Goal: Task Accomplishment & Management: Complete application form

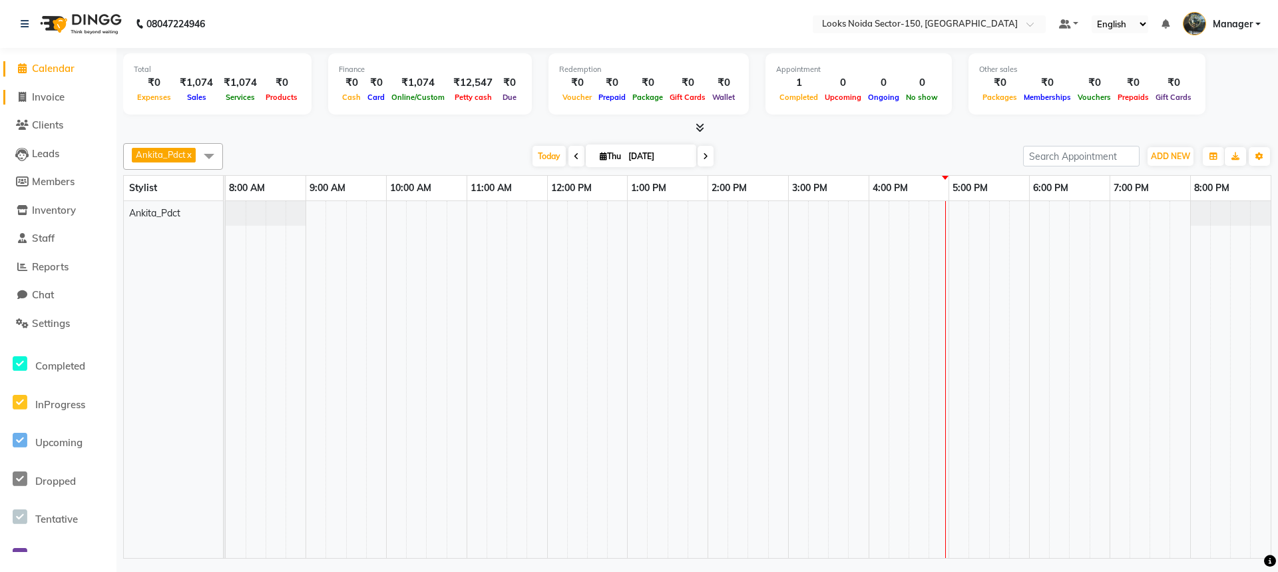
click at [55, 94] on span "Invoice" at bounding box center [48, 97] width 33 height 13
select select "service"
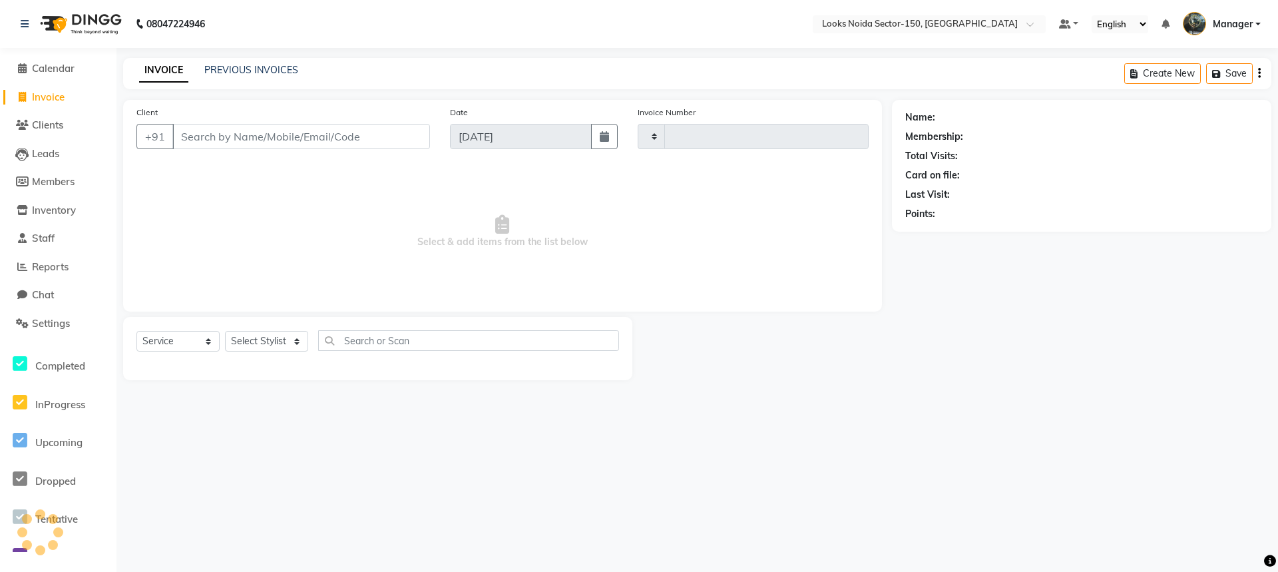
type input "0801"
select select "8587"
click at [274, 337] on select "Select Stylist" at bounding box center [266, 341] width 83 height 21
select select "88093"
click at [225, 331] on select "Select Stylist [PERSON_NAME] Ankita_Pdct Arshad Counter_Sales Deepa Farman_BRB …" at bounding box center [266, 341] width 83 height 21
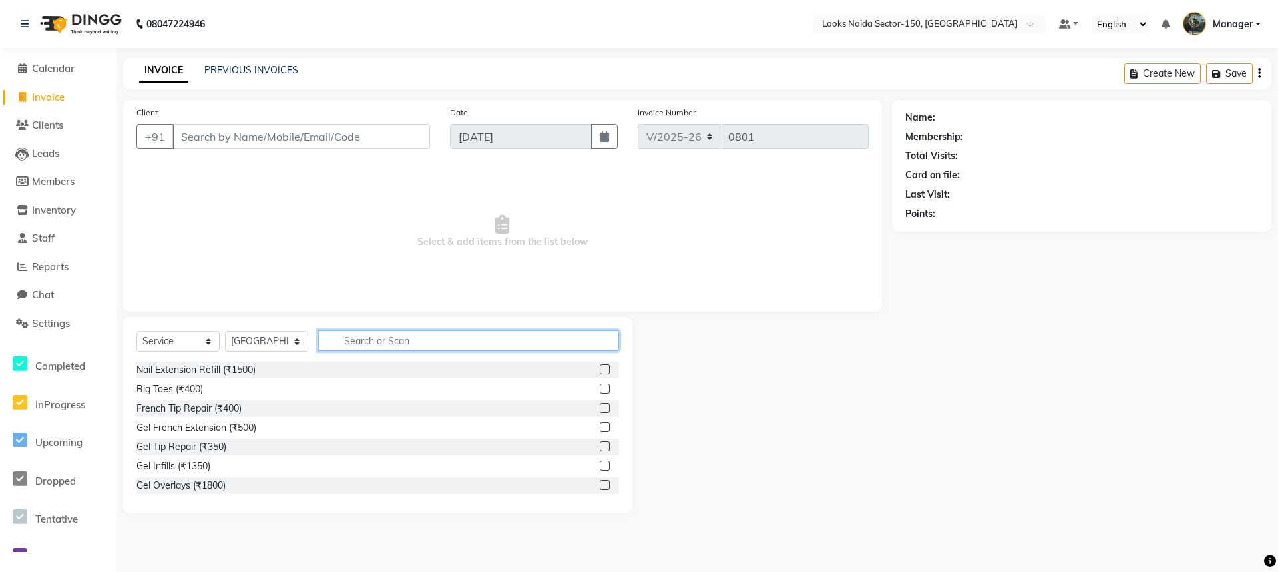
click at [393, 341] on input "text" at bounding box center [468, 340] width 301 height 21
type input "pedi"
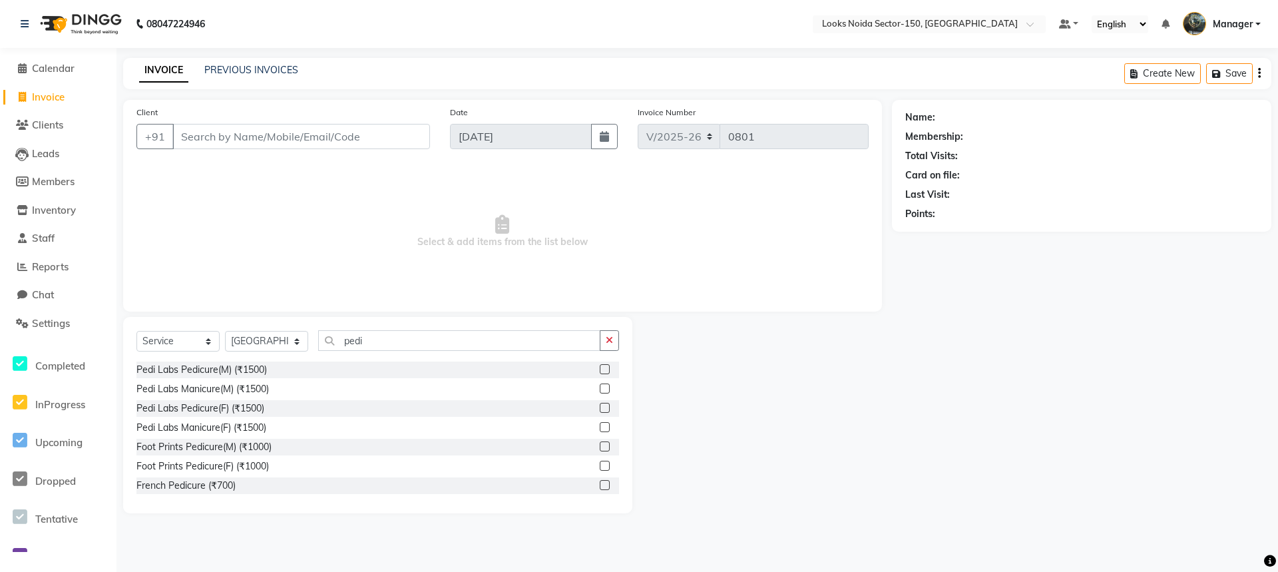
click at [600, 408] on label at bounding box center [605, 408] width 10 height 10
click at [600, 408] on input "checkbox" at bounding box center [604, 408] width 9 height 9
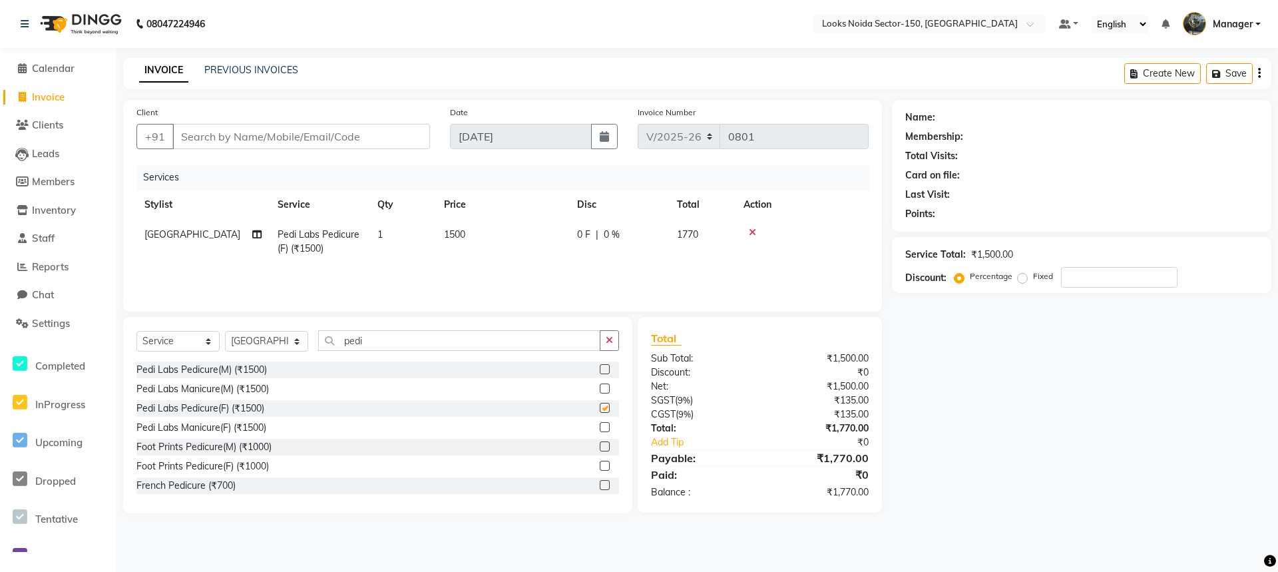
checkbox input "false"
click at [295, 343] on select "Select Stylist [PERSON_NAME] Ankita_Pdct Arshad Counter_Sales Deepa Farman_BRB …" at bounding box center [266, 341] width 83 height 21
select select "85482"
click at [225, 331] on select "Select Stylist [PERSON_NAME] Ankita_Pdct Arshad Counter_Sales Deepa Farman_BRB …" at bounding box center [266, 341] width 83 height 21
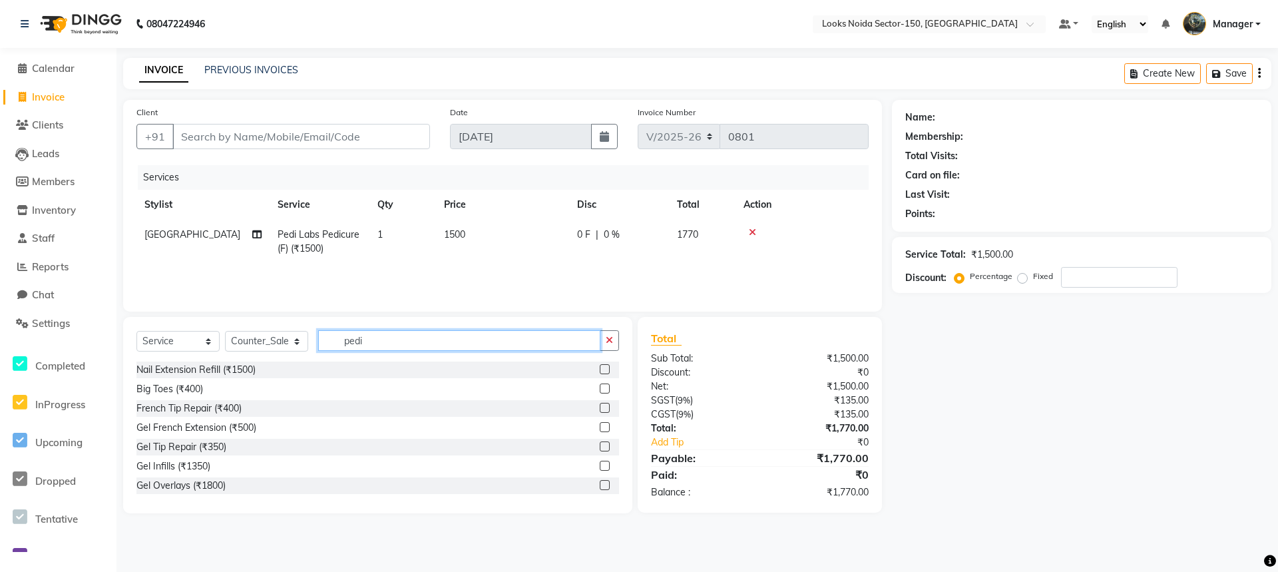
drag, startPoint x: 410, startPoint y: 344, endPoint x: 299, endPoint y: 358, distance: 112.0
click at [299, 358] on div "Select Service Product Membership Package Voucher Prepaid Gift Card Select Styl…" at bounding box center [377, 345] width 483 height 31
type input "m"
type input "pedi"
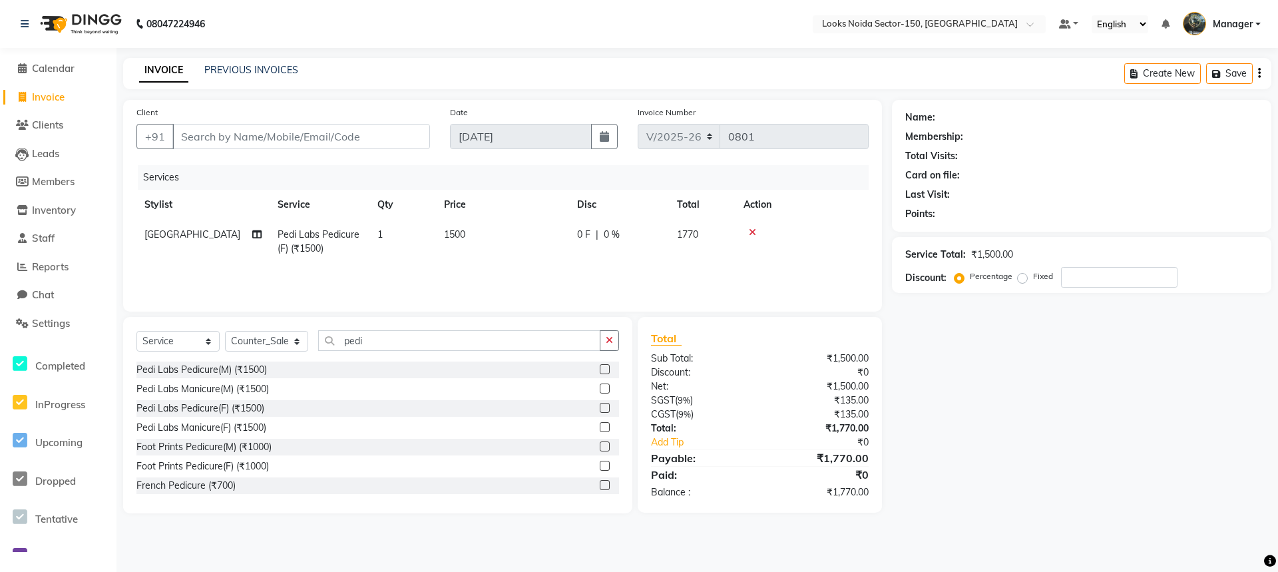
click at [600, 429] on label at bounding box center [605, 427] width 10 height 10
click at [600, 429] on input "checkbox" at bounding box center [604, 427] width 9 height 9
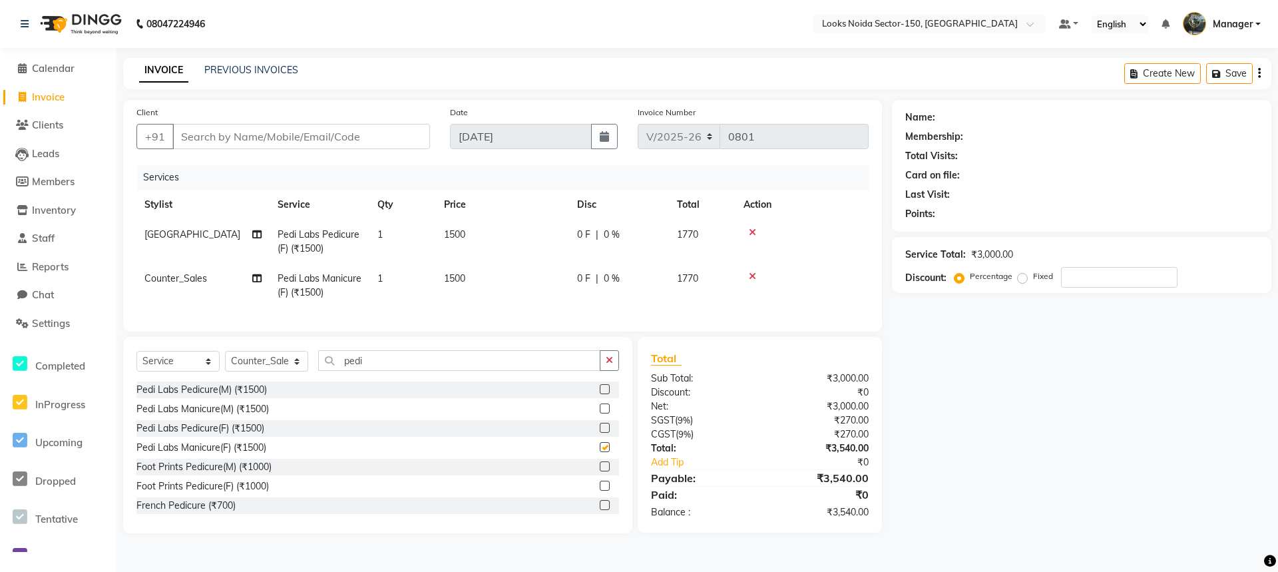
checkbox input "false"
drag, startPoint x: 458, startPoint y: 235, endPoint x: 505, endPoint y: 235, distance: 47.3
click at [461, 235] on span "1500" at bounding box center [454, 234] width 21 height 12
select select "88093"
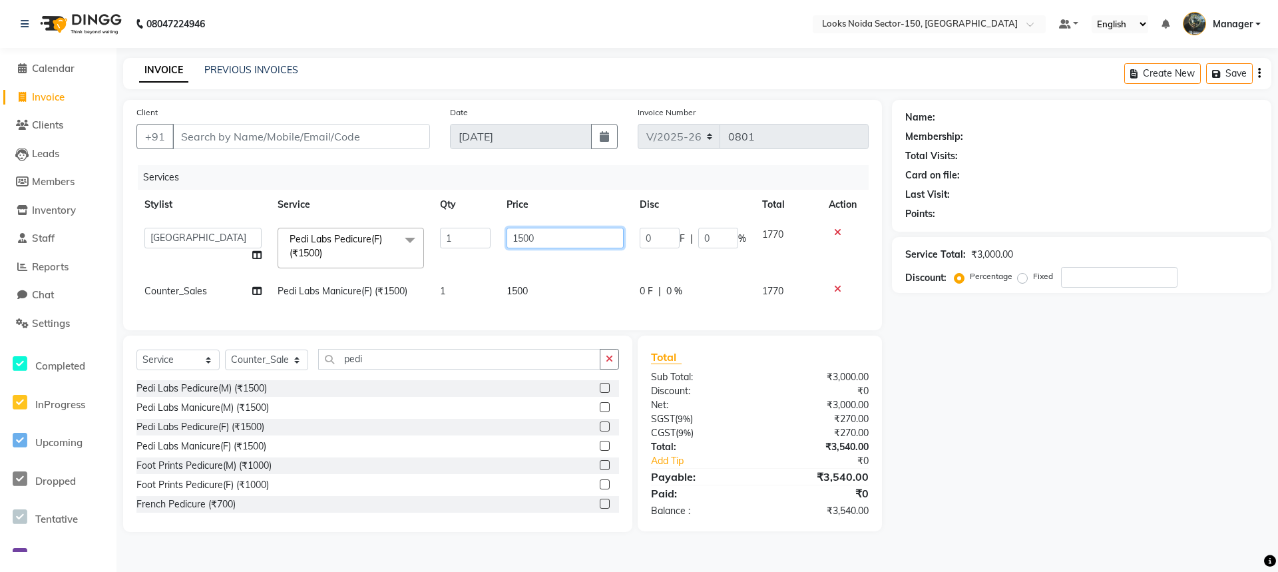
drag, startPoint x: 565, startPoint y: 234, endPoint x: 453, endPoint y: 244, distance: 112.3
click at [453, 244] on tr "Amir_BRB Ankita_Pdct Arshad Counter_Sales Deepa Farman_BRB [PERSON_NAME] Manage…" at bounding box center [502, 248] width 732 height 57
type input "2000"
click at [520, 289] on td "1500" at bounding box center [564, 291] width 133 height 30
select select "85482"
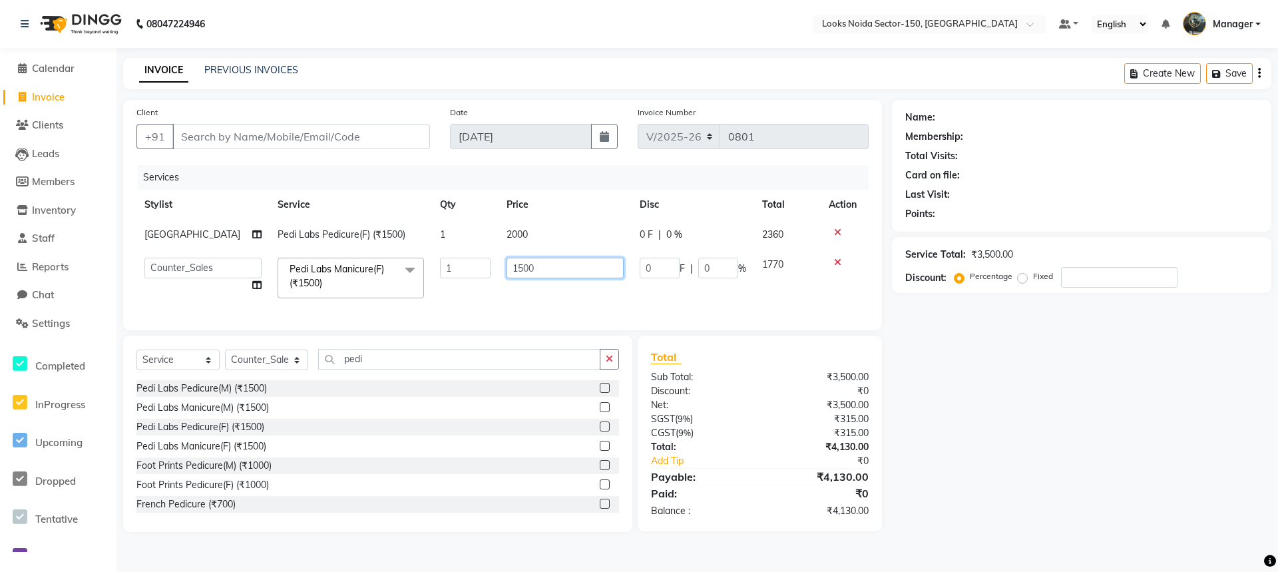
drag, startPoint x: 554, startPoint y: 267, endPoint x: 439, endPoint y: 255, distance: 115.8
click at [441, 270] on tr "Amir_BRB Ankita_Pdct Arshad Counter_Sales Deepa Farman_BRB [PERSON_NAME] Manage…" at bounding box center [502, 278] width 732 height 57
type input "2000"
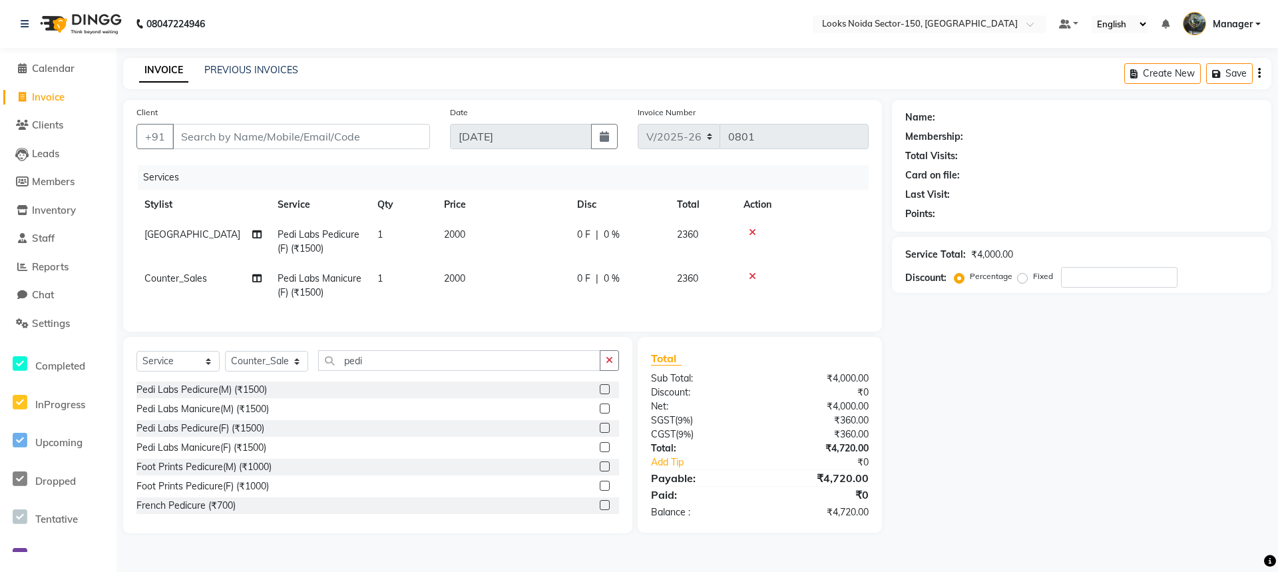
click at [439, 304] on tr "Counter_Sales Pedi Labs Manicure(F) (₹1500) 1 2000 0 F | 0 % 2360" at bounding box center [502, 286] width 732 height 44
click at [291, 368] on select "Select Stylist [PERSON_NAME] Ankita_Pdct Arshad Counter_Sales Deepa Farman_BRB …" at bounding box center [266, 361] width 83 height 21
select select "88093"
click at [225, 361] on select "Select Stylist [PERSON_NAME] Ankita_Pdct Arshad Counter_Sales Deepa Farman_BRB …" at bounding box center [266, 361] width 83 height 21
drag, startPoint x: 408, startPoint y: 368, endPoint x: 309, endPoint y: 391, distance: 101.9
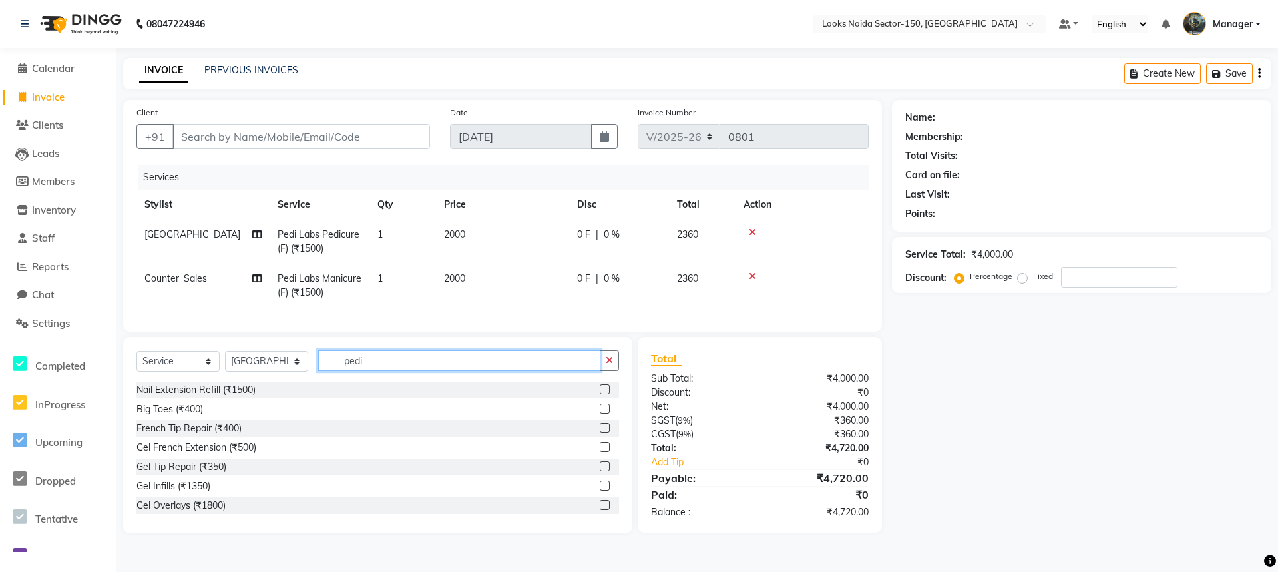
click at [309, 391] on div "Select Service Product Membership Package Voucher Prepaid Gift Card Select Styl…" at bounding box center [377, 435] width 509 height 196
type input "gel"
click at [600, 490] on label at bounding box center [605, 486] width 10 height 10
click at [600, 490] on input "checkbox" at bounding box center [604, 486] width 9 height 9
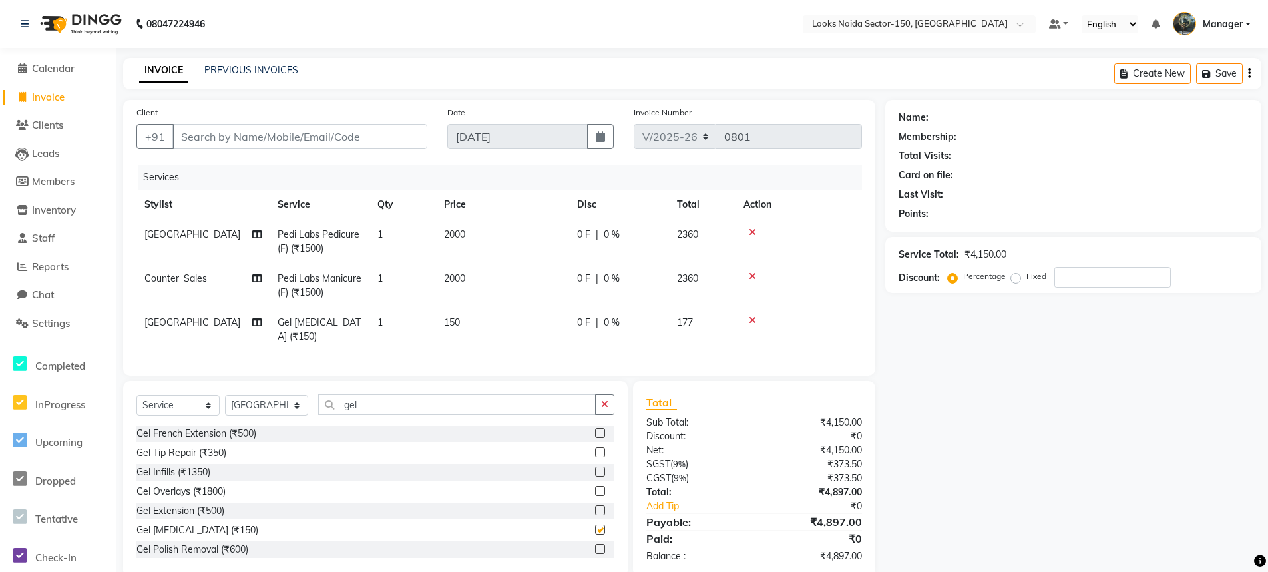
checkbox input "false"
drag, startPoint x: 448, startPoint y: 319, endPoint x: 499, endPoint y: 319, distance: 51.2
click at [449, 319] on span "150" at bounding box center [452, 322] width 16 height 12
select select "88093"
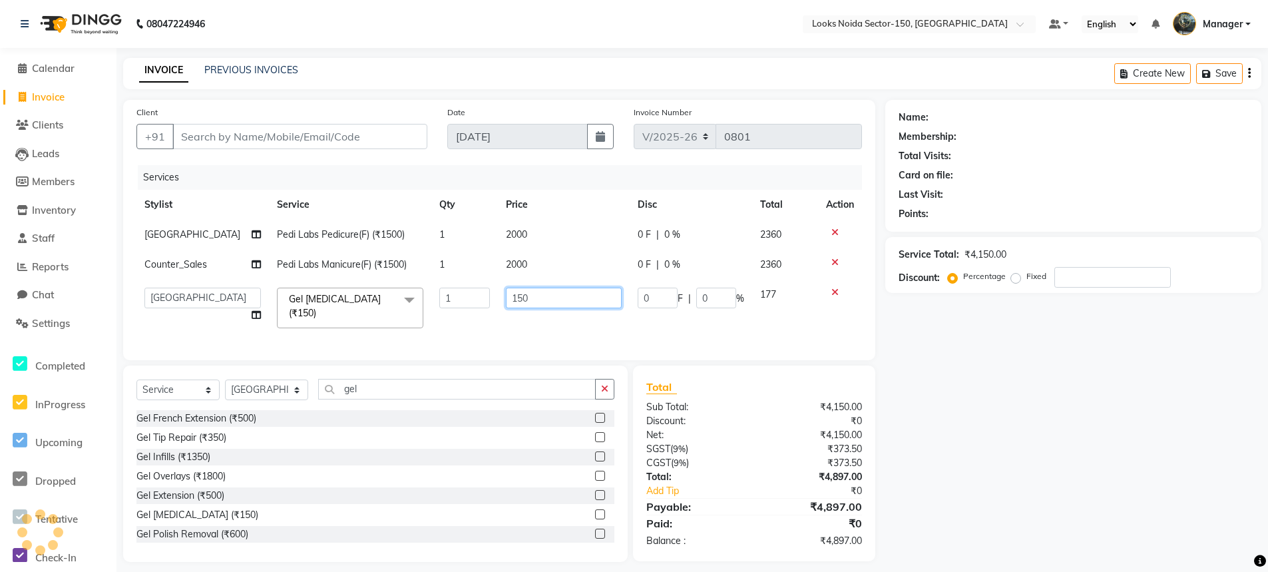
drag, startPoint x: 537, startPoint y: 307, endPoint x: 448, endPoint y: 317, distance: 89.7
click at [448, 317] on tr "Amir_BRB Ankita_Pdct Arshad Counter_Sales Deepa Farman_BRB [PERSON_NAME] Manage…" at bounding box center [498, 308] width 725 height 57
type input "500"
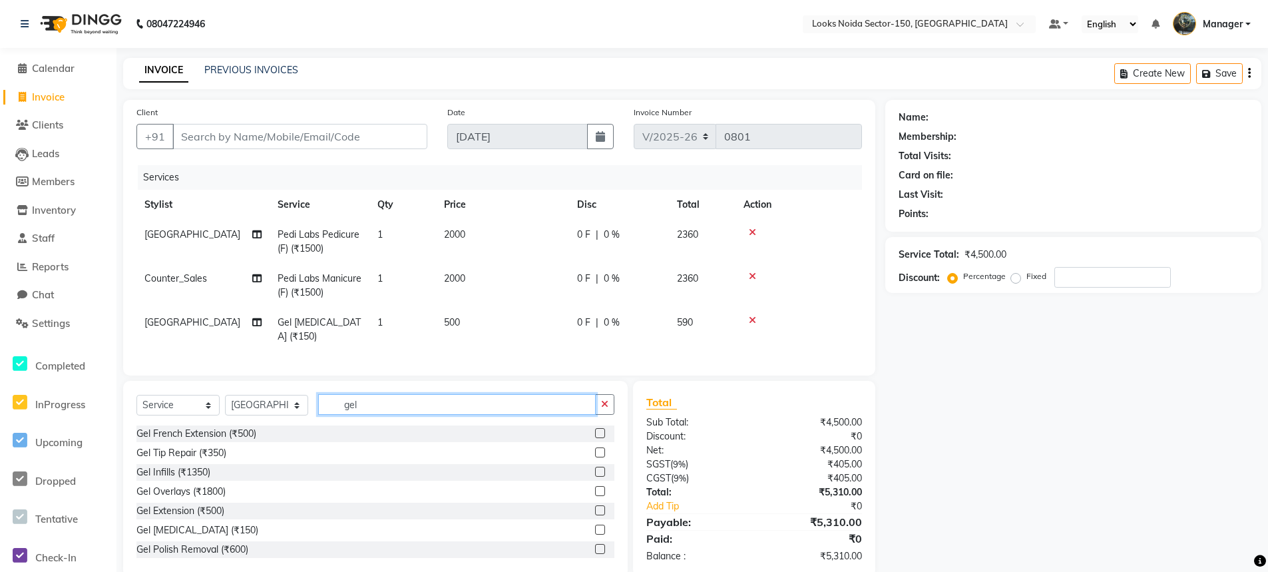
click at [379, 404] on input "gel" at bounding box center [457, 404] width 278 height 21
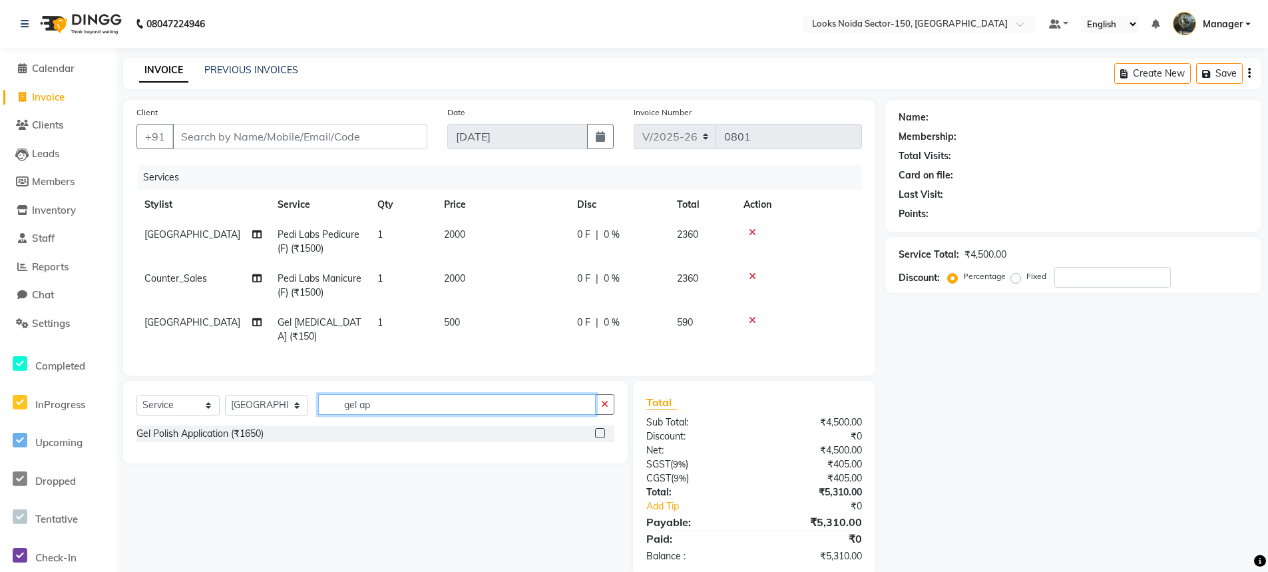
type input "gel ap"
click at [596, 438] on label at bounding box center [600, 433] width 10 height 10
click at [596, 438] on input "checkbox" at bounding box center [599, 433] width 9 height 9
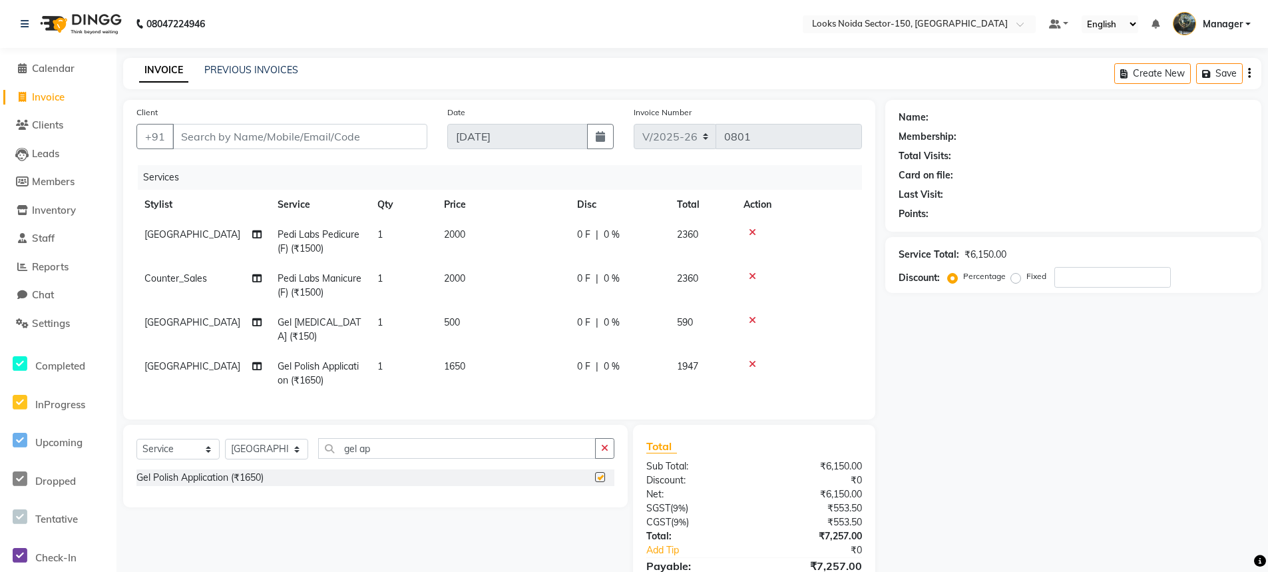
checkbox input "false"
drag, startPoint x: 457, startPoint y: 367, endPoint x: 532, endPoint y: 359, distance: 76.2
click at [467, 367] on td "1650" at bounding box center [502, 373] width 133 height 44
select select "88093"
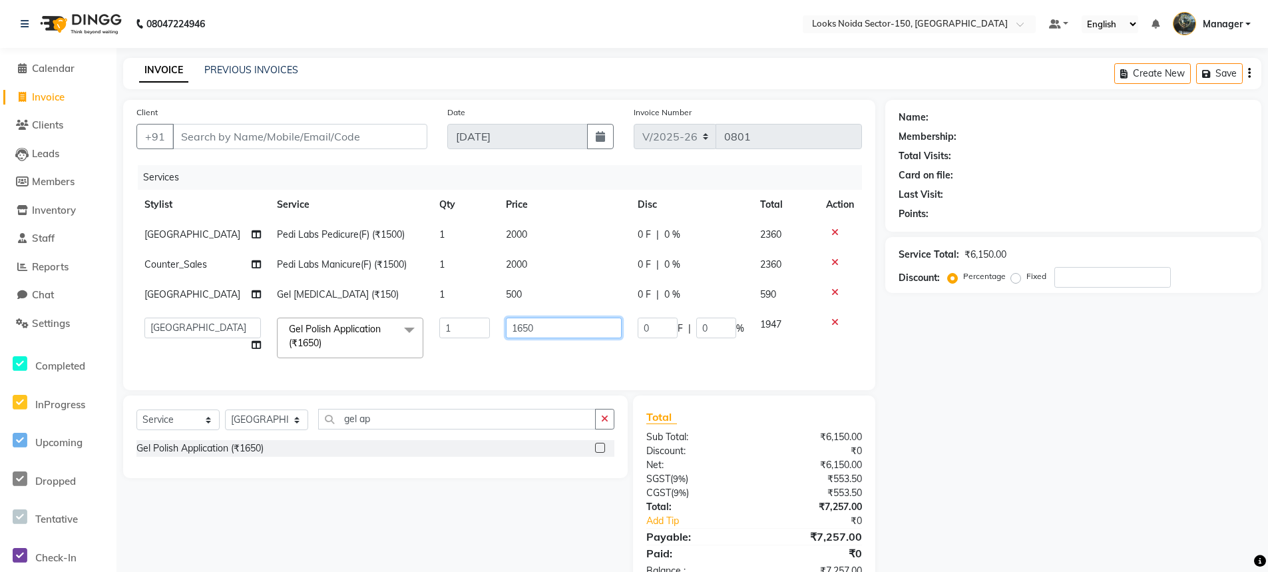
drag, startPoint x: 552, startPoint y: 336, endPoint x: 467, endPoint y: 344, distance: 85.6
click at [467, 344] on tr "Amir_BRB Ankita_Pdct Arshad Counter_Sales Deepa Farman_BRB [PERSON_NAME] Manage…" at bounding box center [498, 337] width 725 height 57
type input "850"
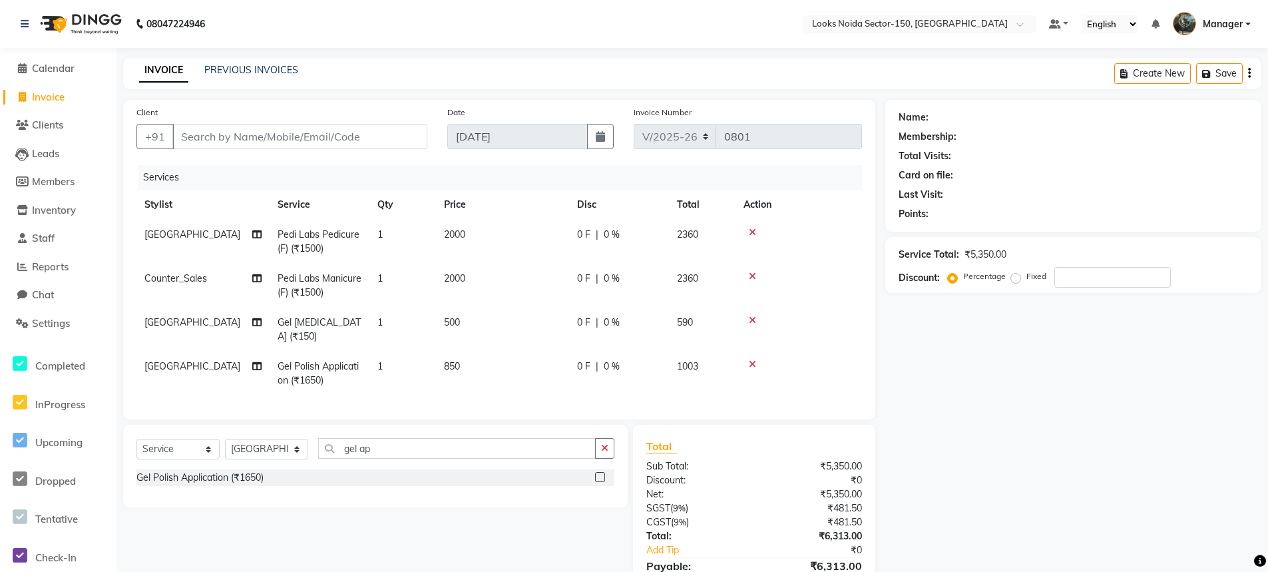
click at [460, 362] on tr "[PERSON_NAME] Polish Application (₹1650) 1 850 0 F | 0 % 1003" at bounding box center [498, 373] width 725 height 44
click at [286, 136] on input "Client" at bounding box center [299, 136] width 255 height 25
type input "9"
type input "0"
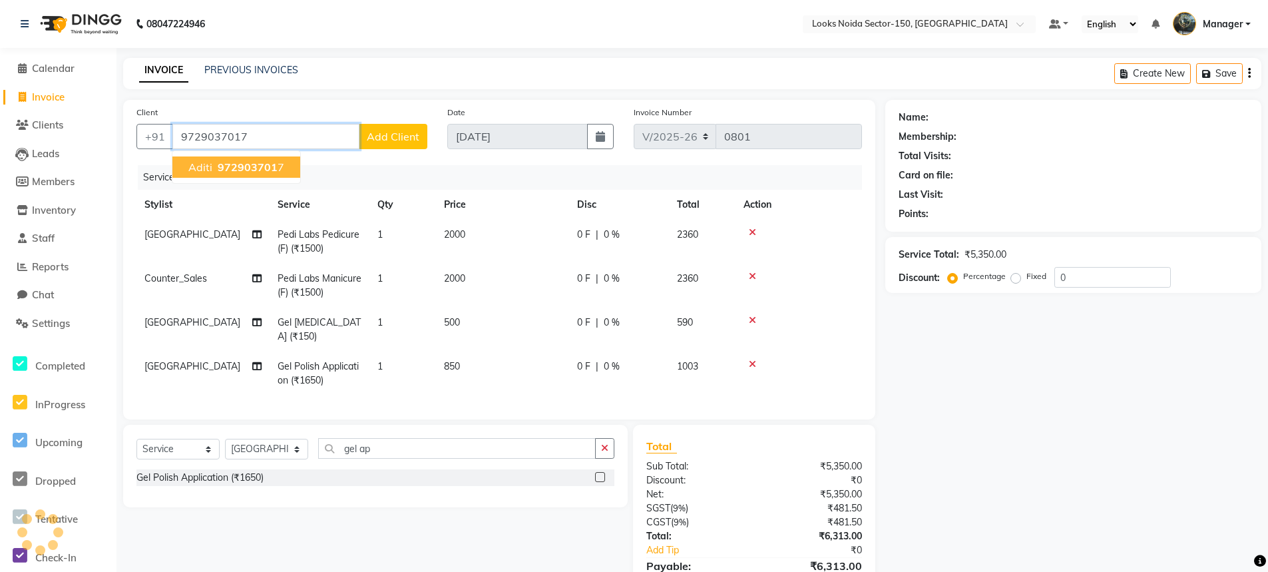
type input "9729037017"
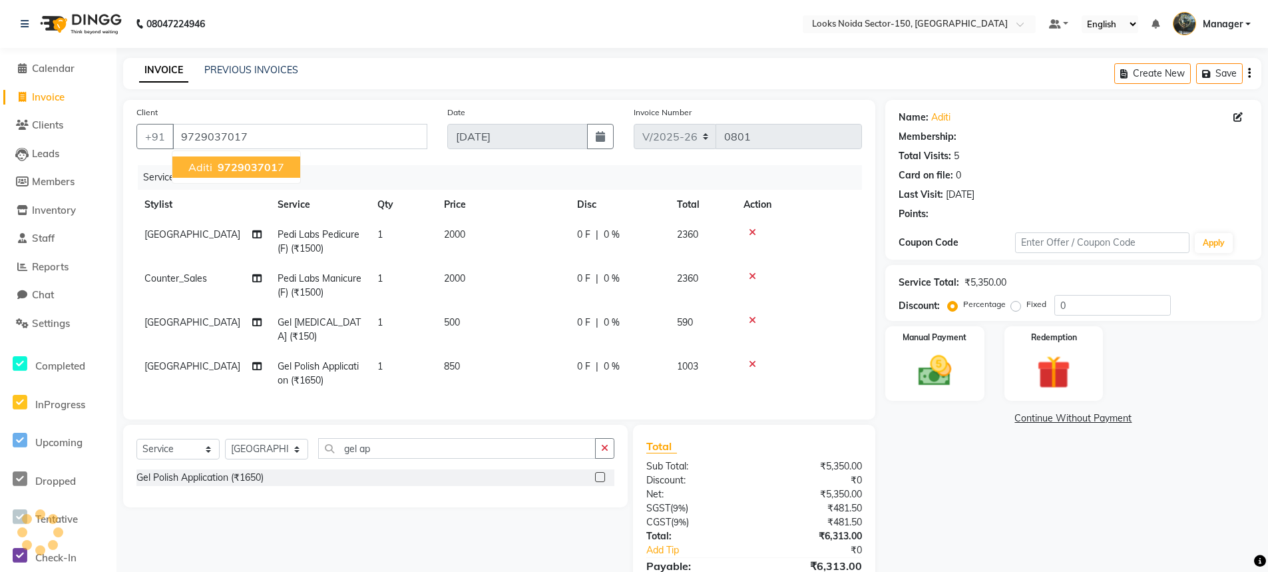
select select "1: Object"
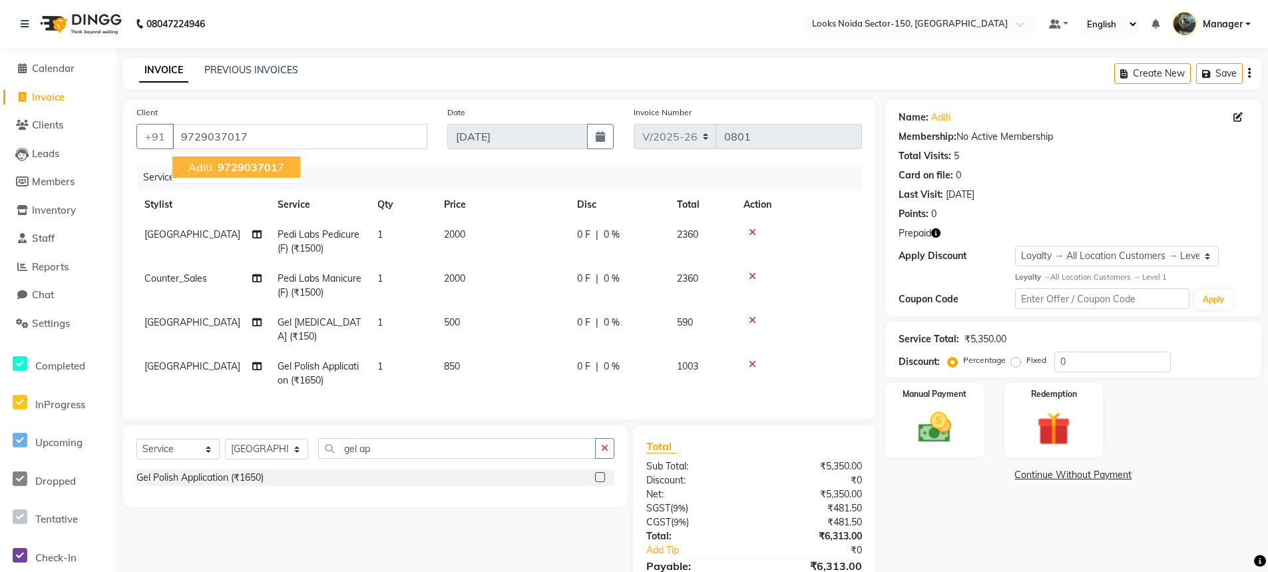
click at [265, 166] on span "972903701" at bounding box center [248, 166] width 60 height 13
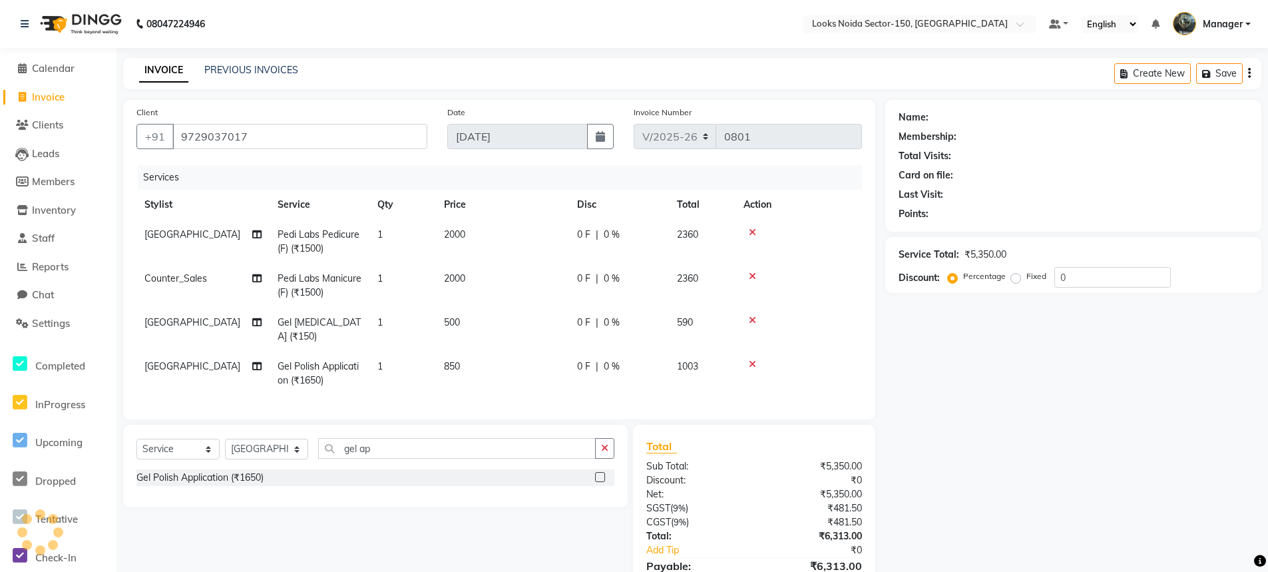
select select "1: Object"
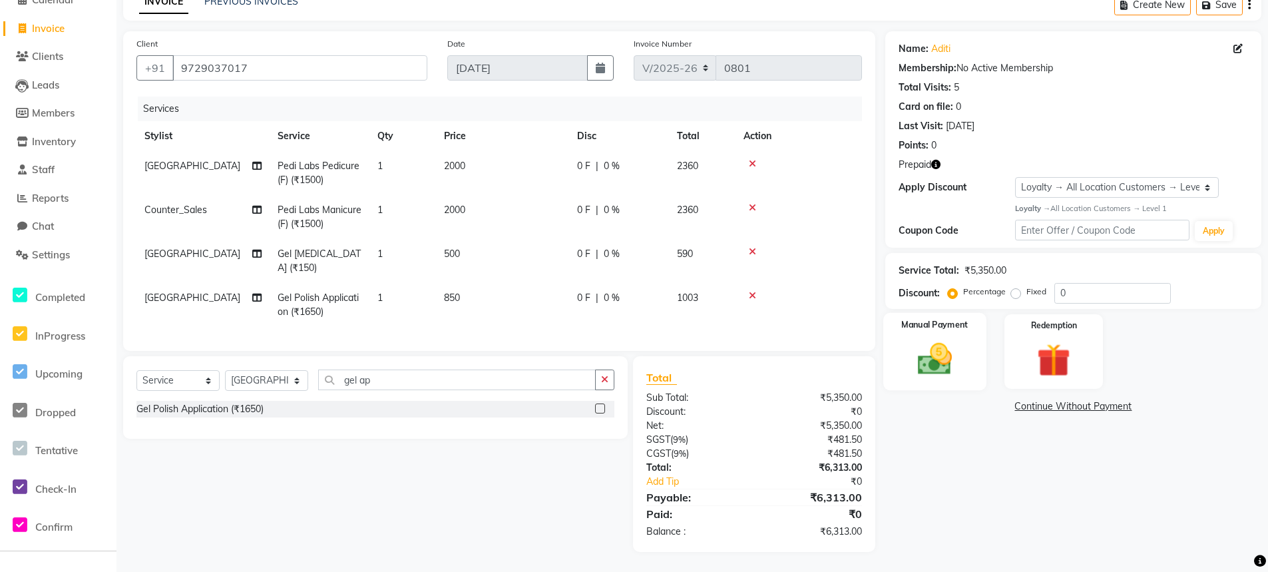
scroll to position [79, 0]
click at [1052, 345] on img at bounding box center [1054, 360] width 57 height 43
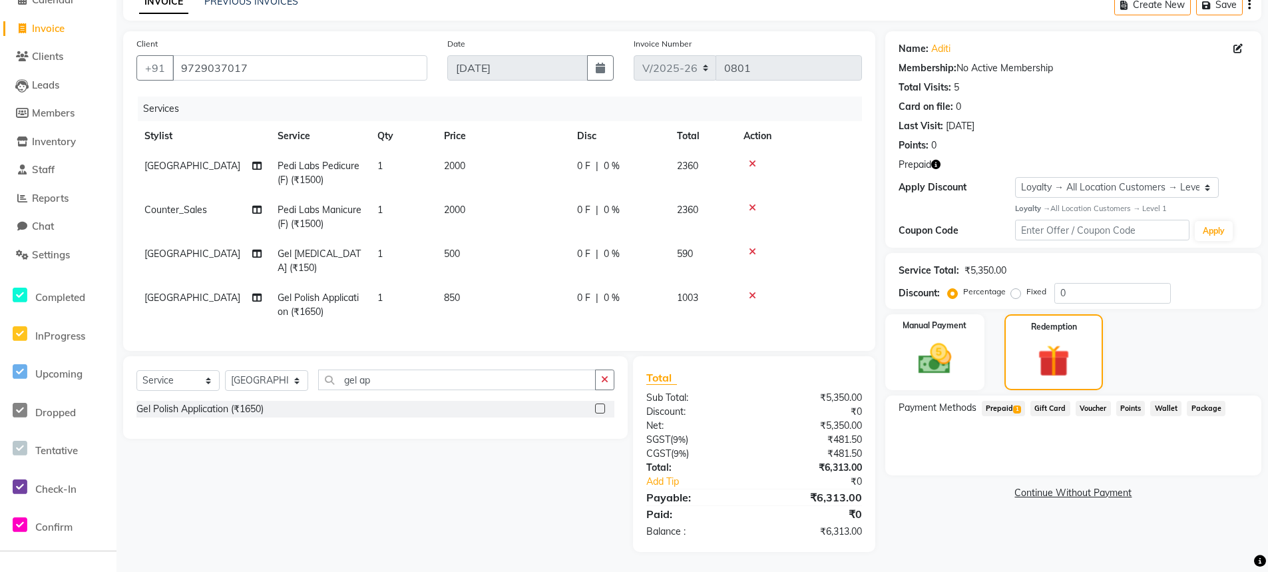
click at [1004, 401] on span "Prepaid 1" at bounding box center [1003, 408] width 43 height 15
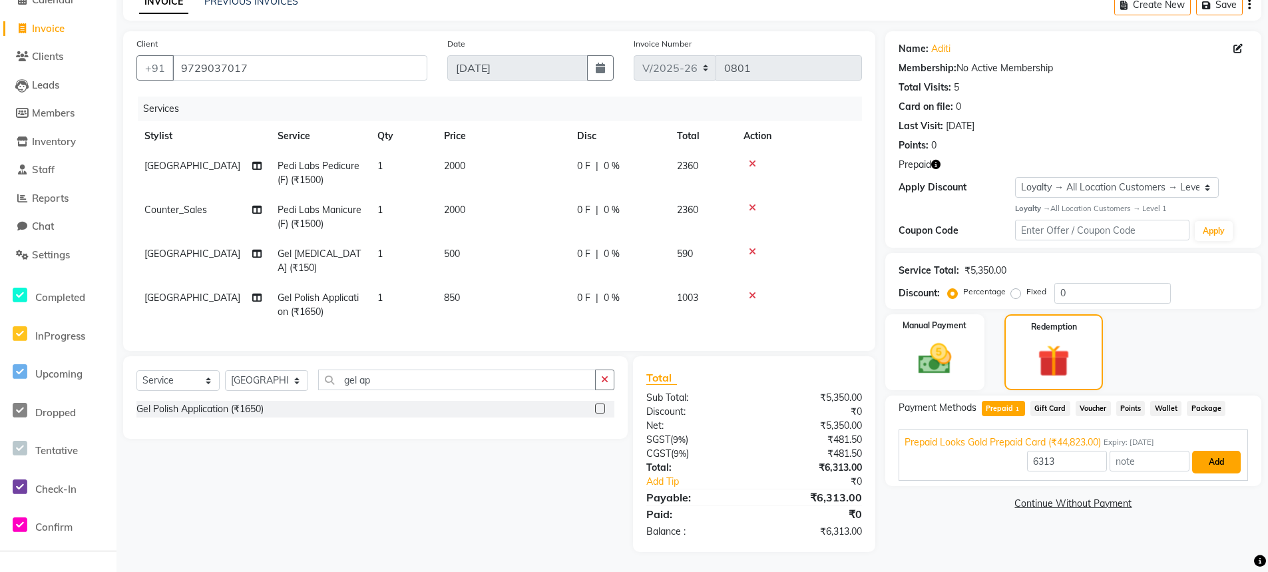
click at [1223, 453] on button "Add" at bounding box center [1216, 462] width 49 height 23
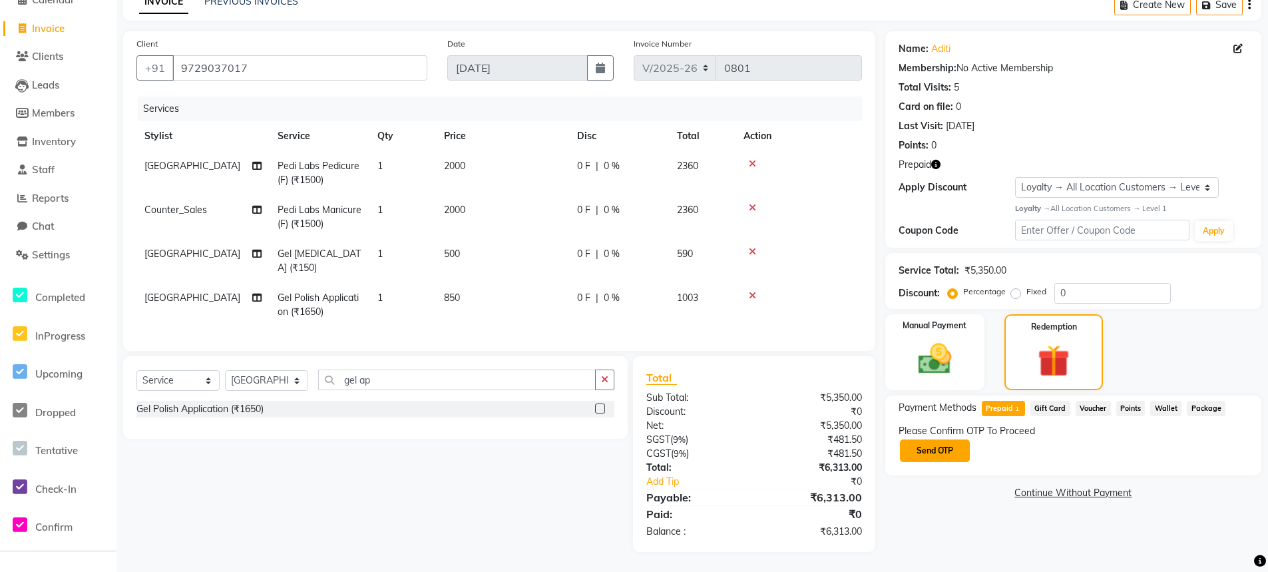
click at [946, 439] on button "Send OTP" at bounding box center [935, 450] width 70 height 23
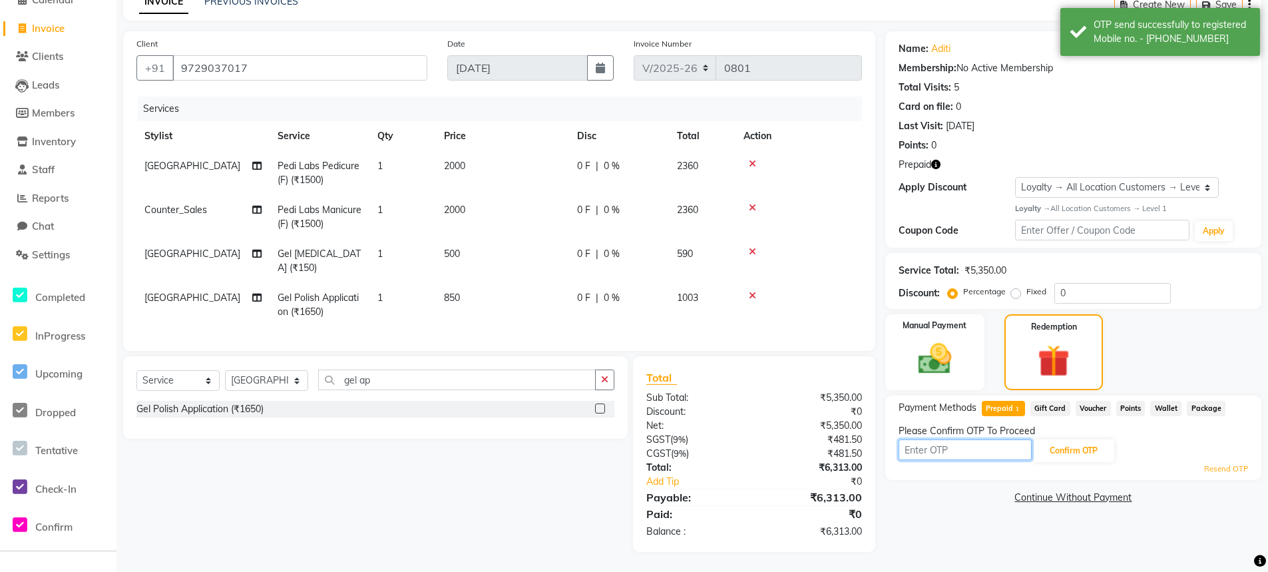
click at [974, 442] on input "text" at bounding box center [964, 449] width 133 height 21
type input "3701"
click at [1077, 441] on button "Confirm OTP" at bounding box center [1073, 450] width 81 height 23
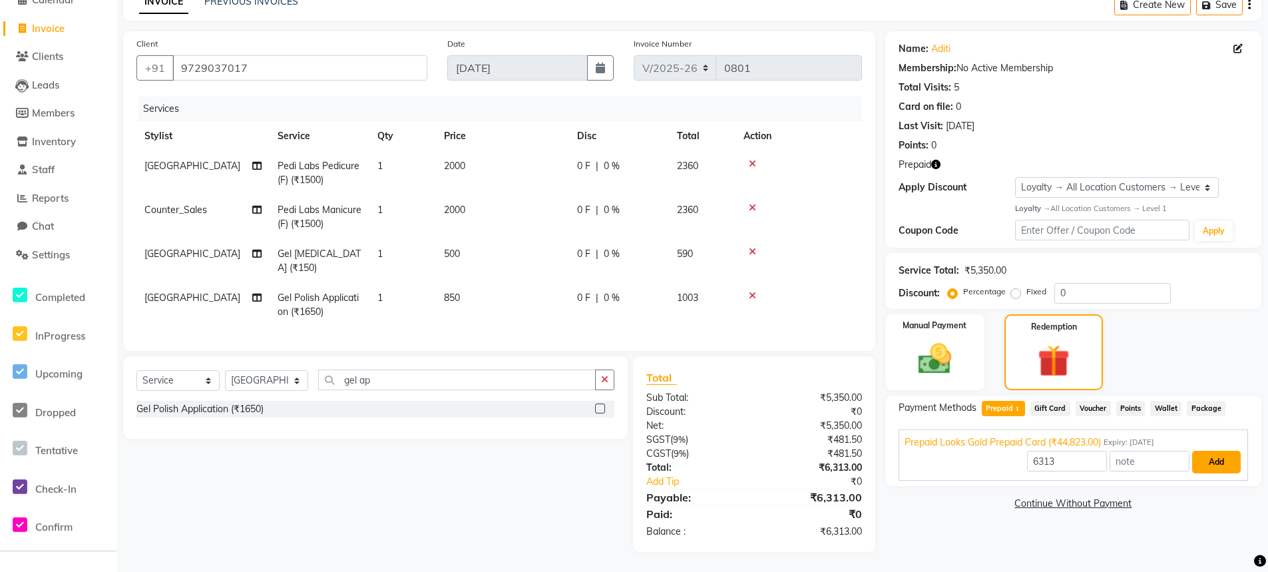
click at [1217, 451] on button "Add" at bounding box center [1216, 462] width 49 height 23
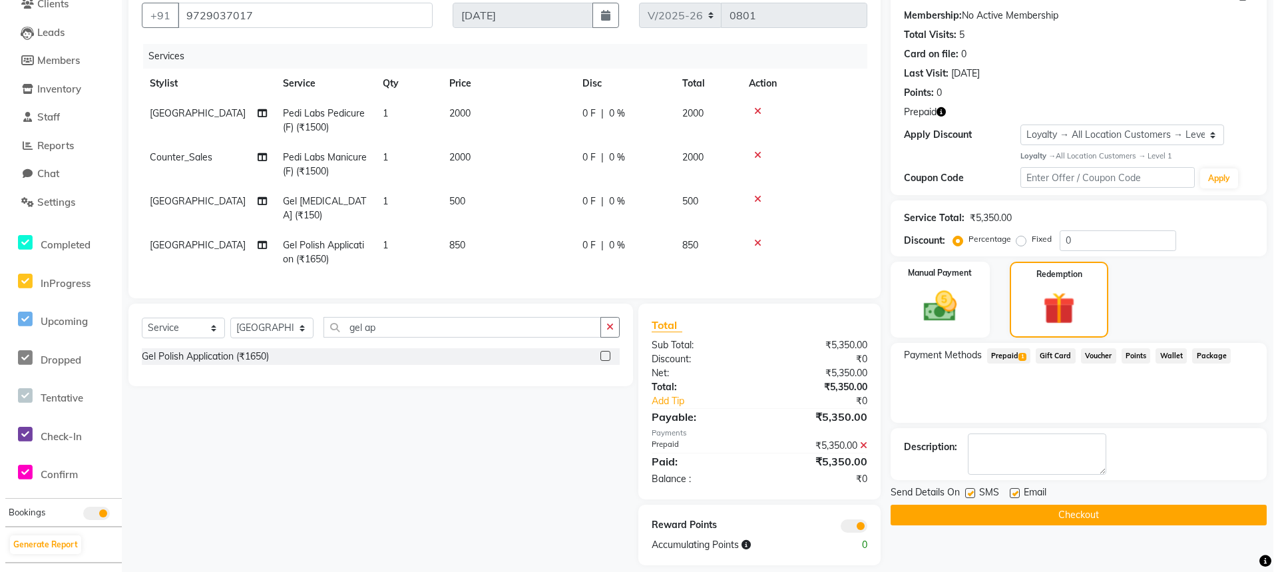
scroll to position [144, 0]
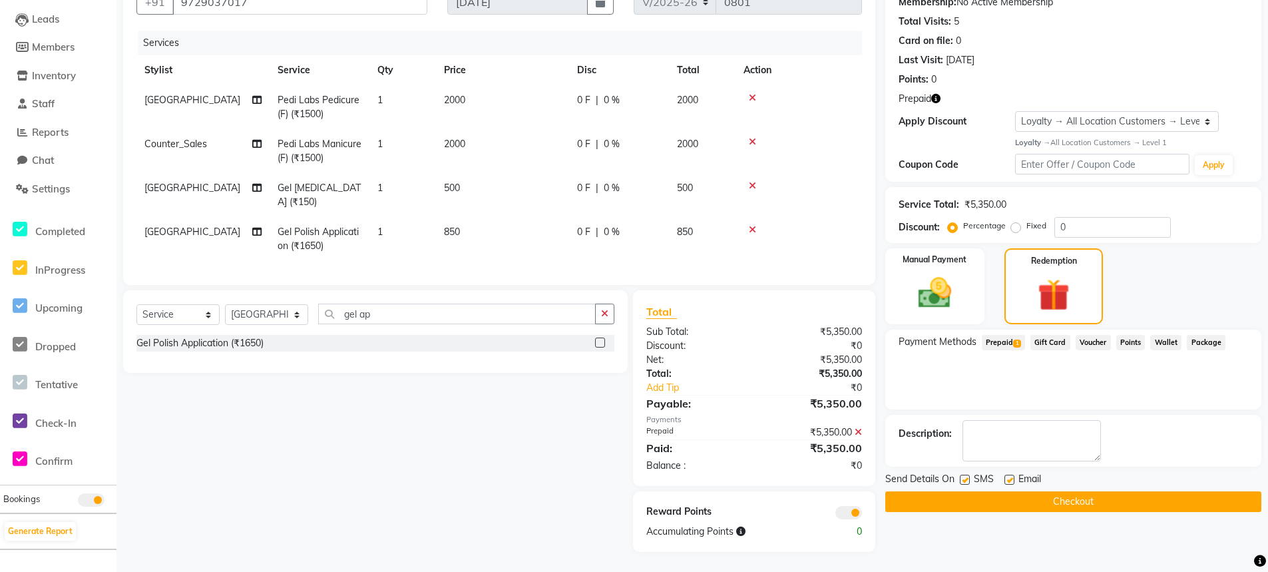
click at [858, 508] on span at bounding box center [848, 512] width 27 height 13
click at [862, 514] on input "checkbox" at bounding box center [862, 514] width 0 height 0
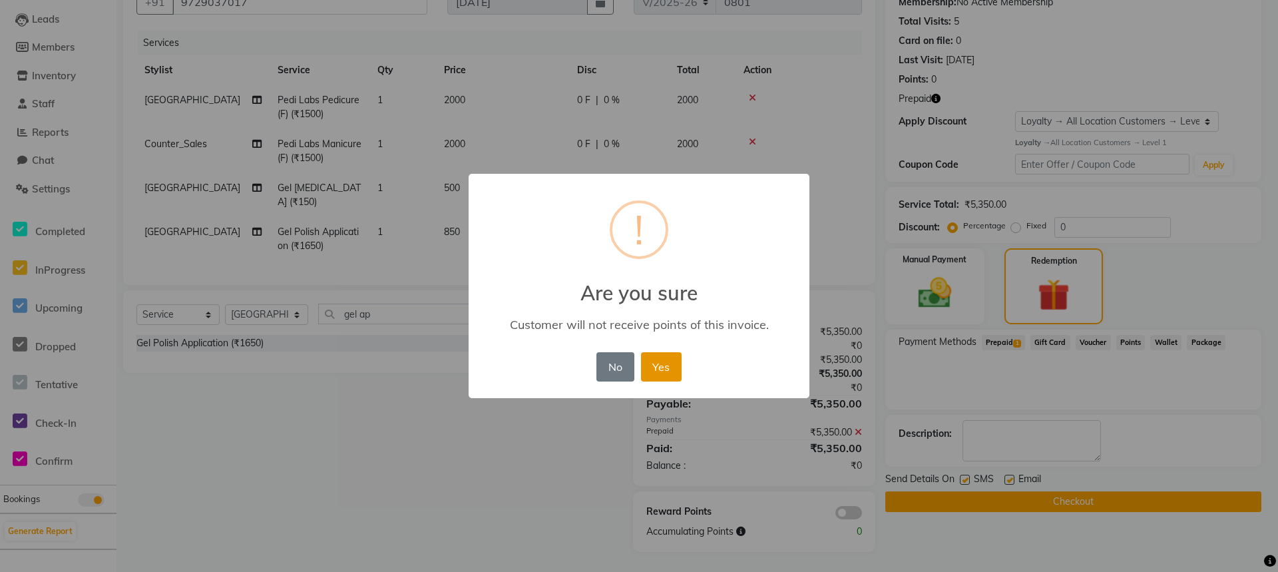
click at [670, 371] on button "Yes" at bounding box center [661, 366] width 41 height 29
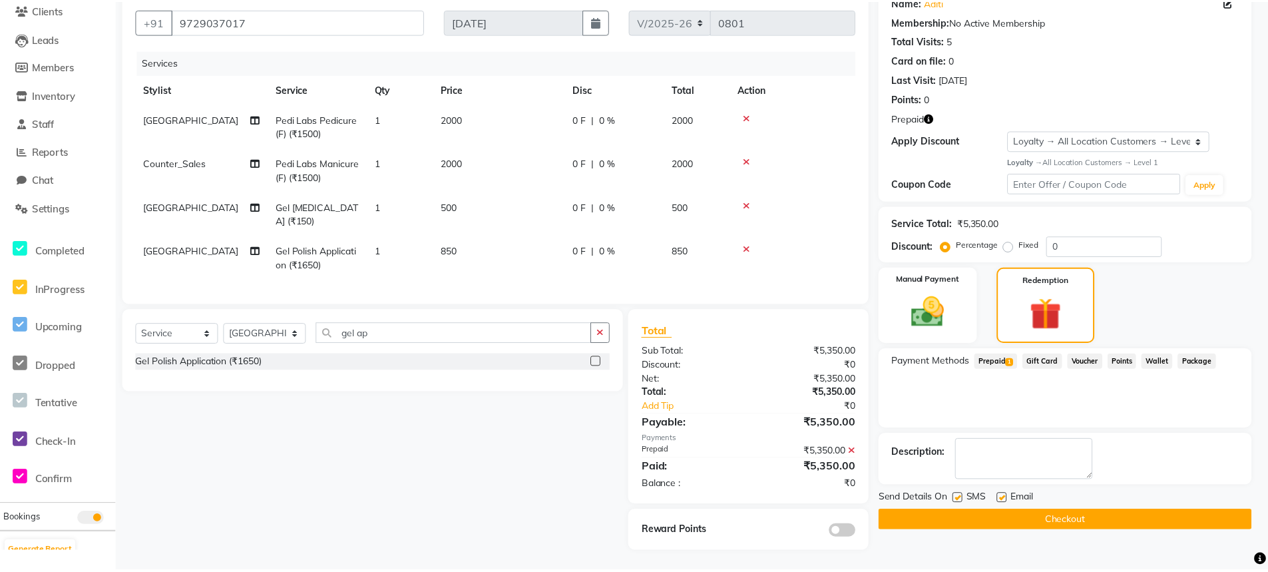
scroll to position [125, 0]
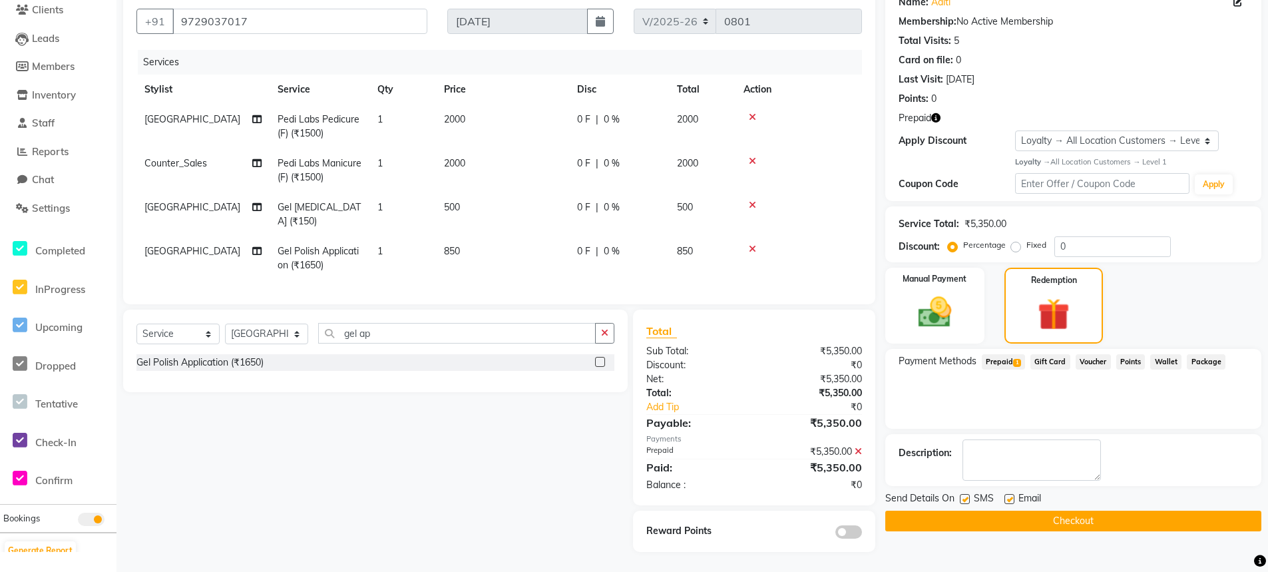
click at [1008, 494] on label at bounding box center [1009, 499] width 10 height 10
click at [1008, 495] on input "checkbox" at bounding box center [1008, 499] width 9 height 9
checkbox input "false"
click at [1017, 512] on button "Checkout" at bounding box center [1073, 520] width 376 height 21
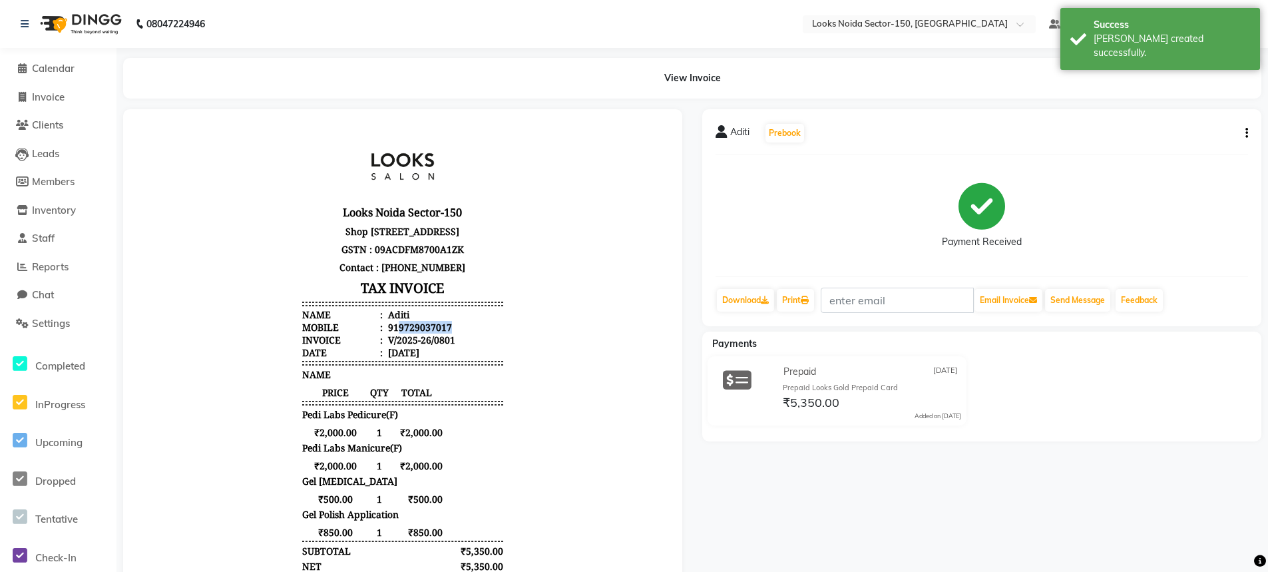
drag, startPoint x: 387, startPoint y: 351, endPoint x: 449, endPoint y: 358, distance: 61.7
click at [449, 333] on li "Mobile : 919729037017" at bounding box center [402, 327] width 201 height 13
copy div "9729037017"
click at [57, 99] on span "Invoice" at bounding box center [48, 97] width 33 height 13
select select "service"
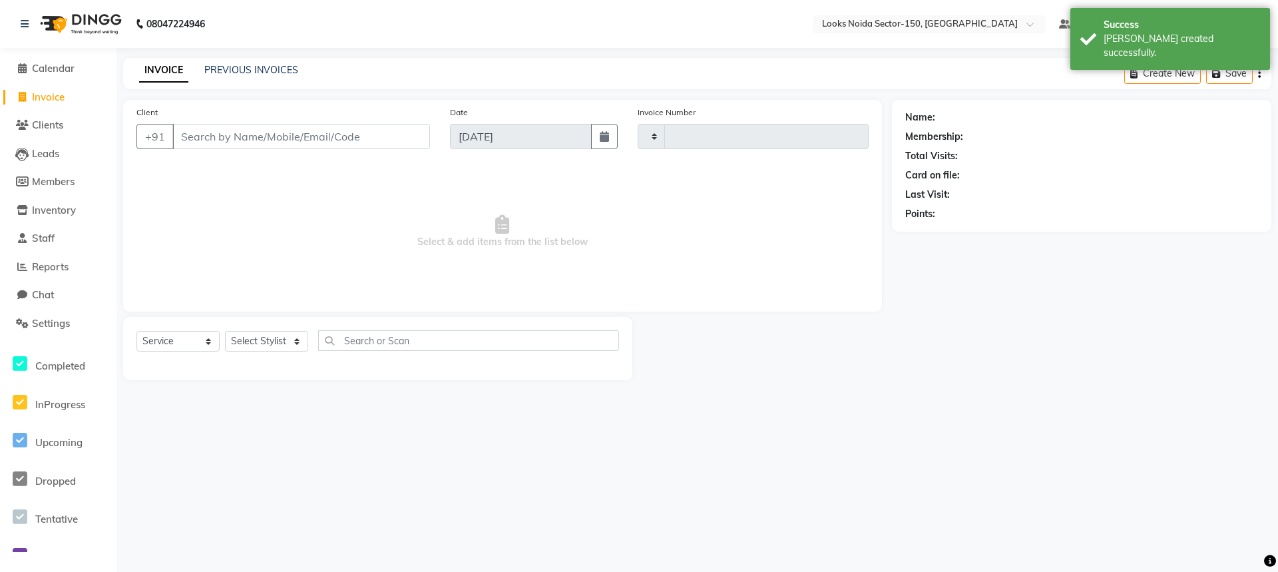
type input "0802"
select select "8587"
click at [242, 134] on input "Client" at bounding box center [301, 136] width 258 height 25
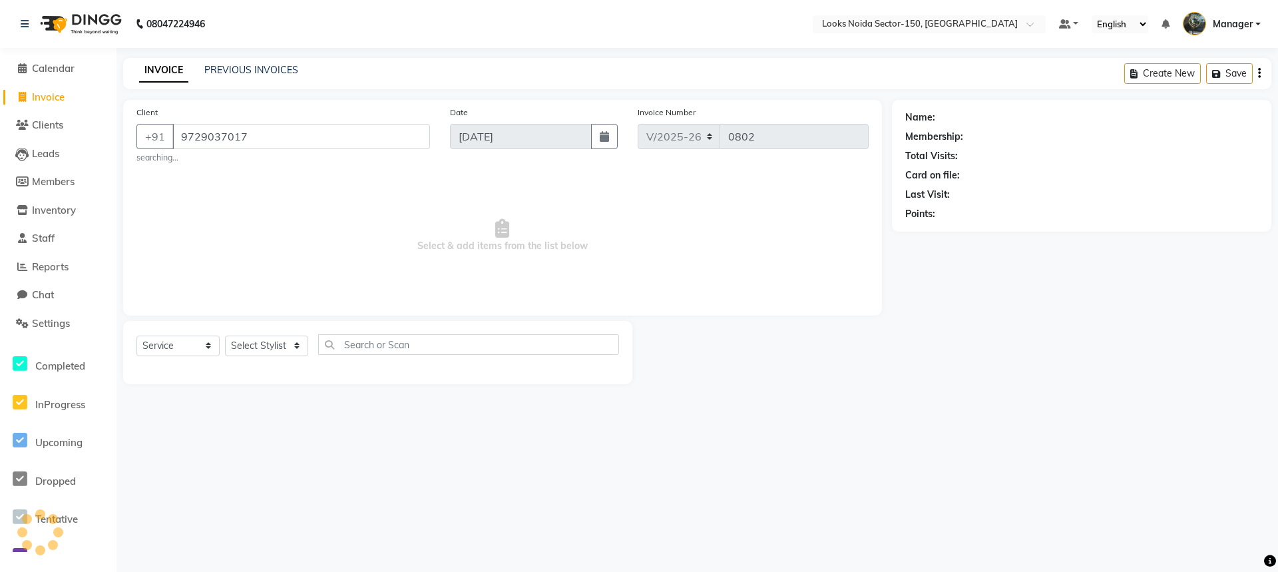
type input "9729037017"
select select "1: Object"
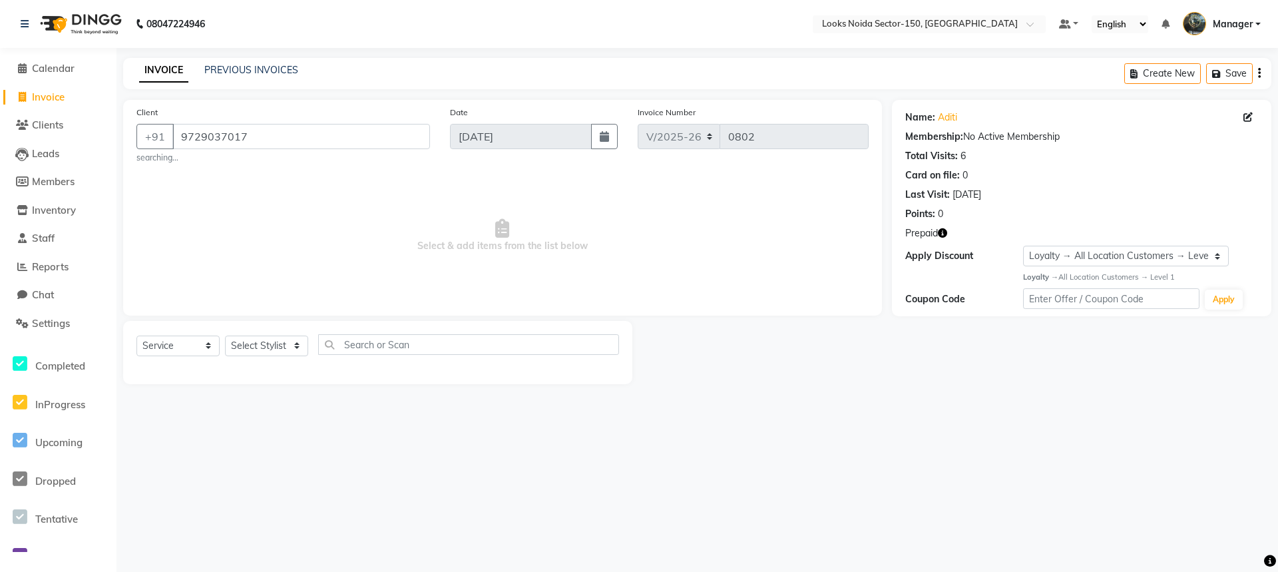
click at [939, 232] on icon "button" at bounding box center [942, 232] width 9 height 9
click at [876, 429] on div "08047224946 Select Location × Looks [GEOGRAPHIC_DATA] Sector-150, [GEOGRAPHIC_D…" at bounding box center [639, 286] width 1278 height 572
drag, startPoint x: 41, startPoint y: 67, endPoint x: 686, endPoint y: 40, distance: 645.5
click at [41, 67] on span "Calendar" at bounding box center [53, 68] width 43 height 13
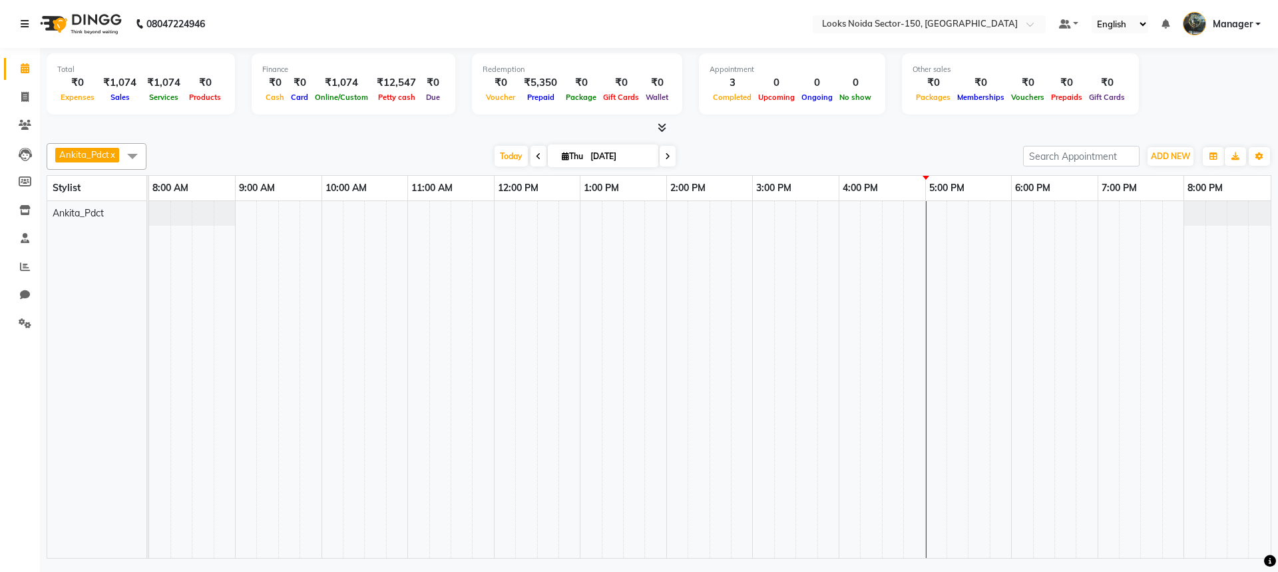
click at [21, 25] on icon at bounding box center [25, 23] width 8 height 9
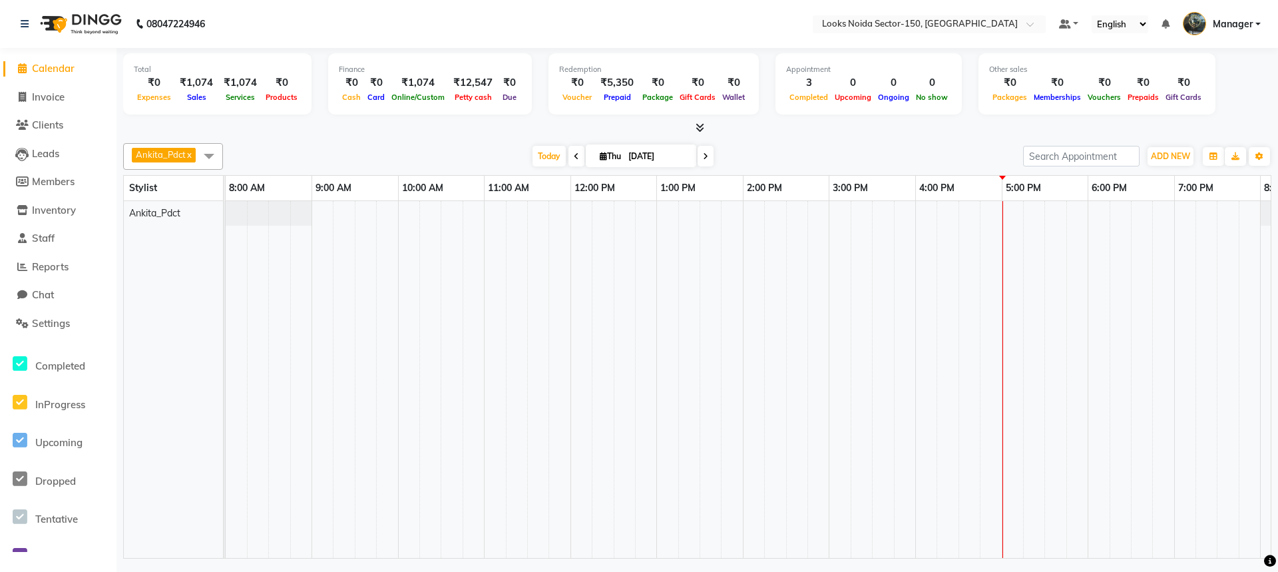
click at [65, 65] on span "Calendar" at bounding box center [53, 68] width 43 height 13
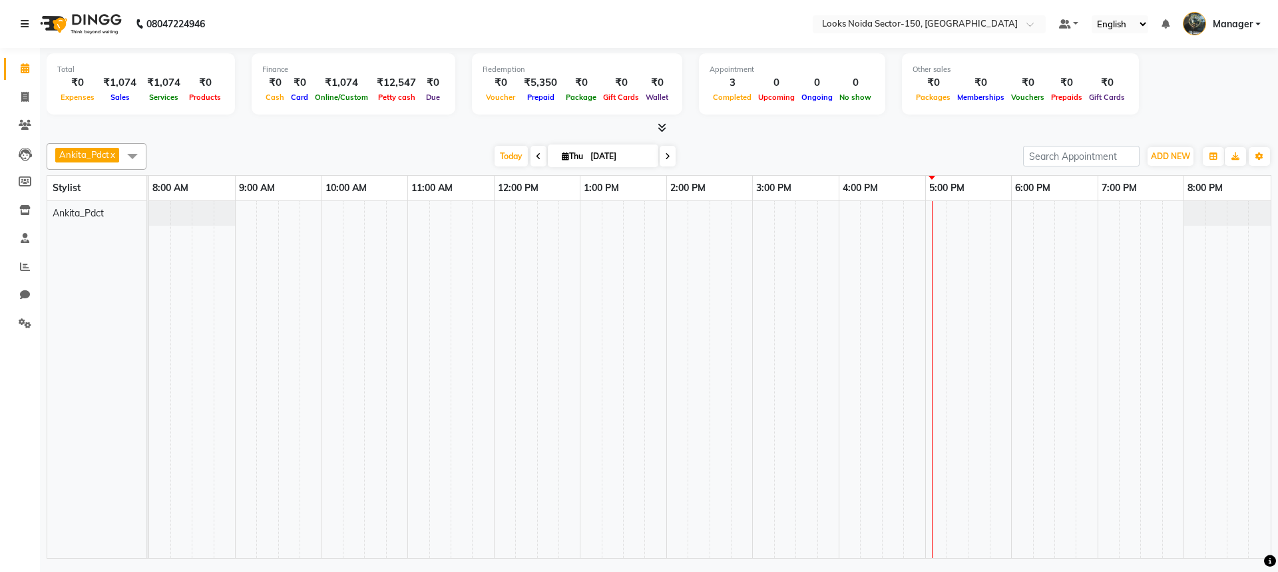
click at [23, 23] on icon at bounding box center [25, 23] width 8 height 9
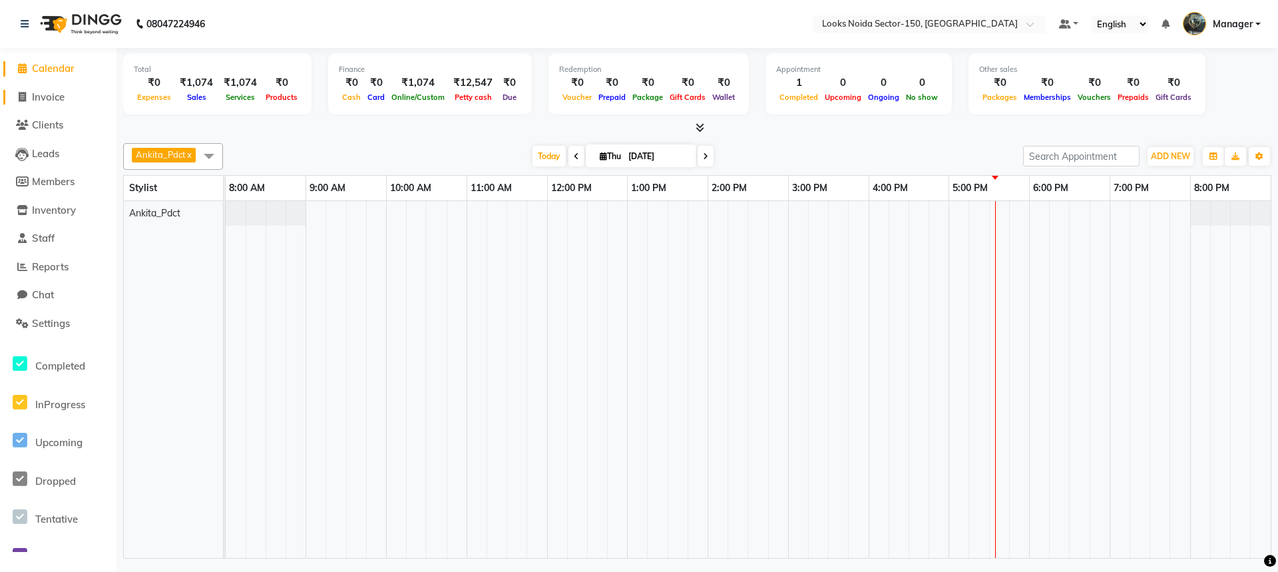
click at [40, 94] on span "Invoice" at bounding box center [48, 97] width 33 height 13
select select "service"
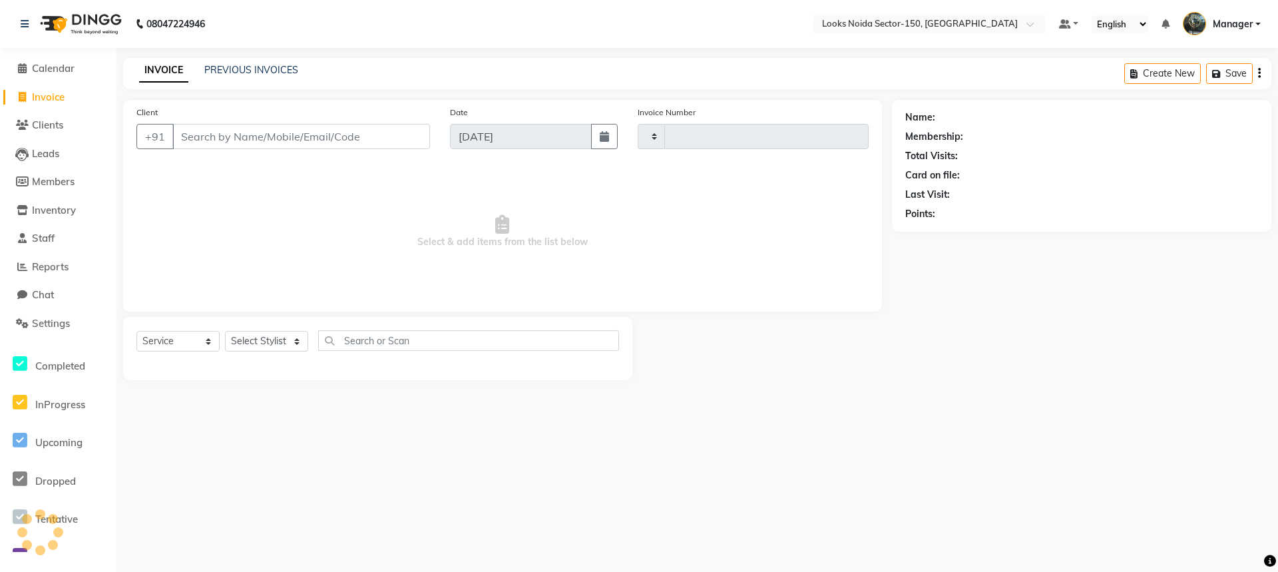
type input "0802"
select select "8587"
click at [274, 347] on select "Select Stylist [PERSON_NAME] Ankita_Pdct Arshad Counter_Sales Deepa Farman_BRB …" at bounding box center [266, 341] width 83 height 21
select select "85536"
click at [225, 331] on select "Select Stylist [PERSON_NAME] Ankita_Pdct Arshad Counter_Sales Deepa Farman_BRB …" at bounding box center [266, 341] width 83 height 21
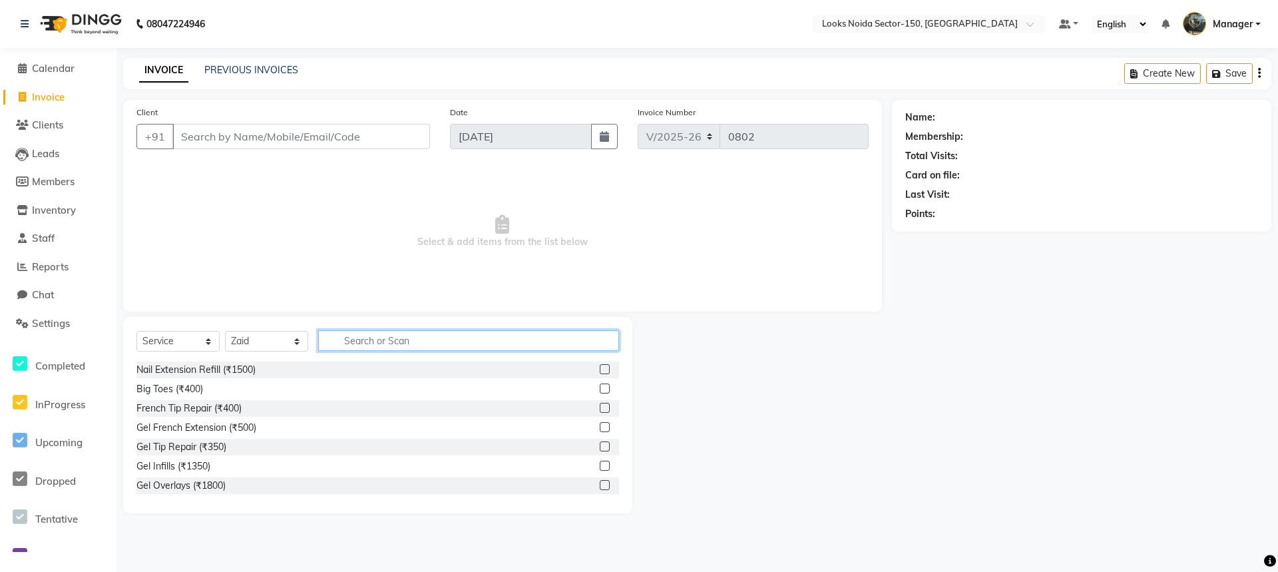
click at [411, 336] on input "text" at bounding box center [468, 340] width 301 height 21
type input "cur"
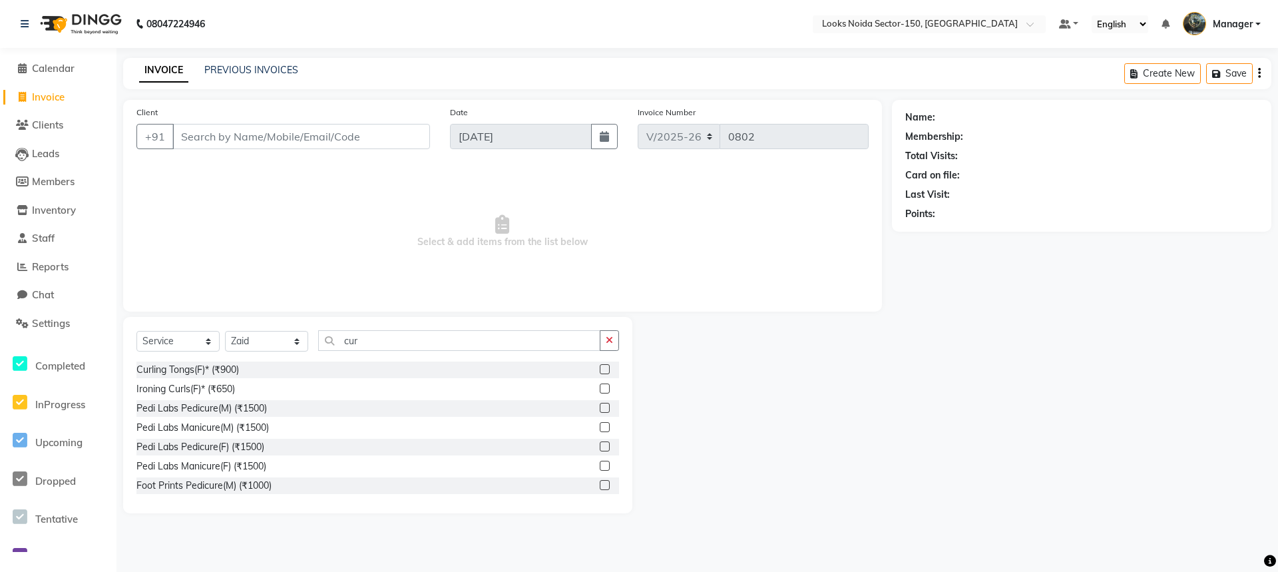
click at [600, 389] on label at bounding box center [605, 388] width 10 height 10
click at [600, 389] on input "checkbox" at bounding box center [604, 389] width 9 height 9
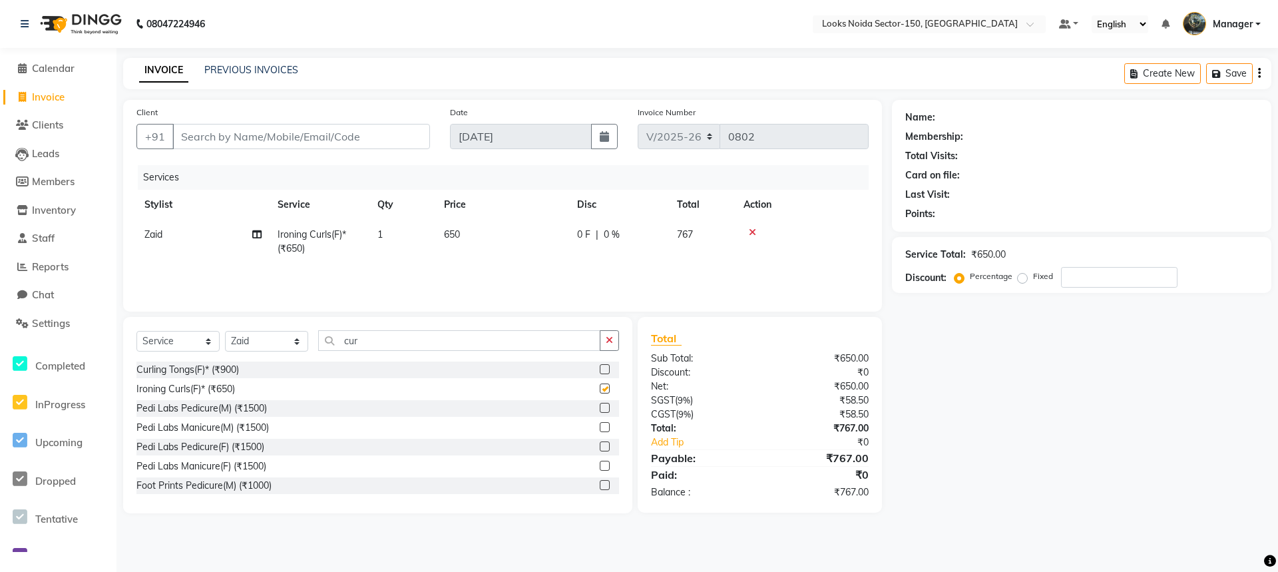
checkbox input "false"
click at [449, 235] on span "650" at bounding box center [452, 234] width 16 height 12
select select "85536"
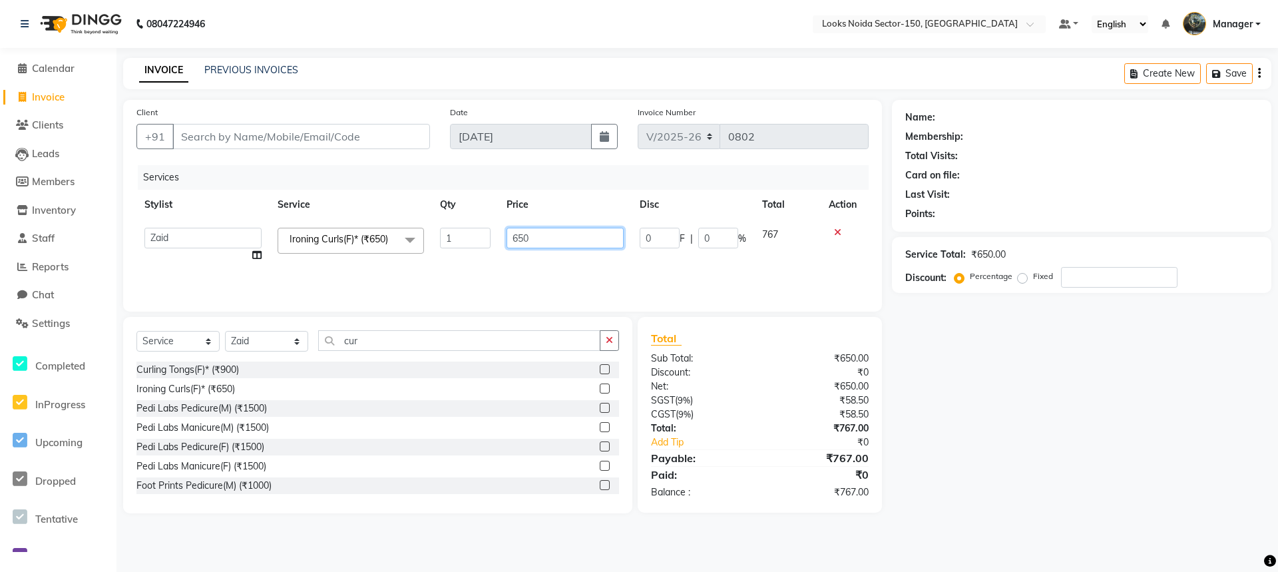
drag, startPoint x: 538, startPoint y: 227, endPoint x: 429, endPoint y: 248, distance: 111.9
click at [429, 248] on tr "Amir_BRB Ankita_Pdct Arshad Counter_Sales Deepa Farman_BRB Jawed Kaushal Manage…" at bounding box center [502, 245] width 732 height 51
drag, startPoint x: 490, startPoint y: 248, endPoint x: 421, endPoint y: 269, distance: 71.6
click at [421, 271] on div "Services Stylist Service Qty Price Disc Total Action Amir_BRB Ankita_Pdct Arsha…" at bounding box center [502, 231] width 732 height 133
type input "1000"
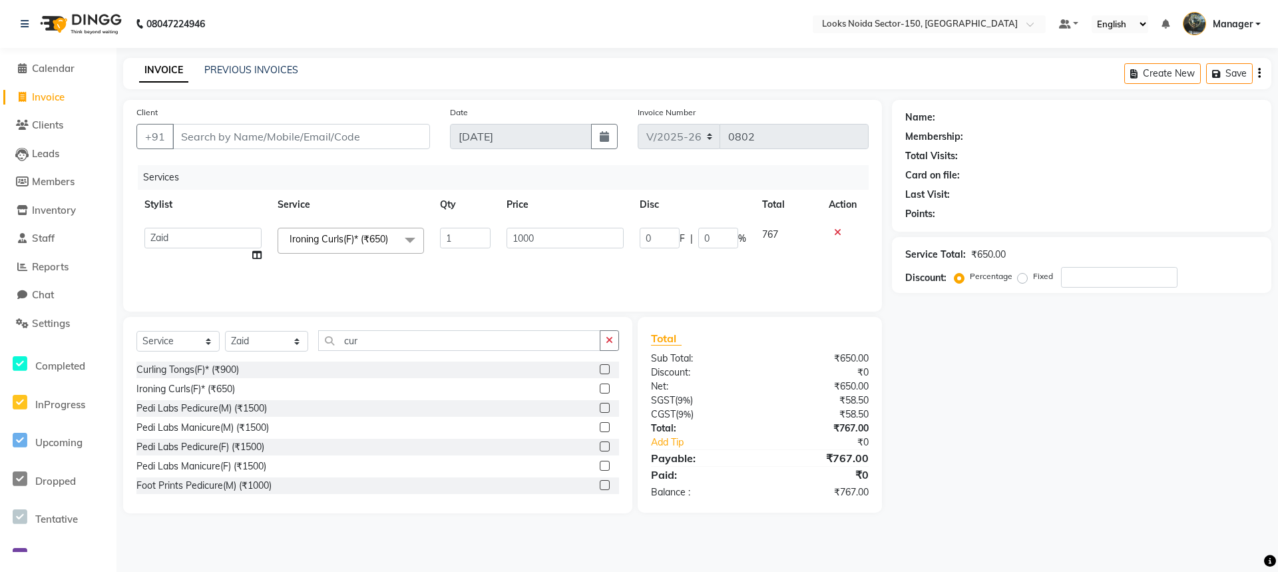
click at [343, 279] on div "Services Stylist Service Qty Price Disc Total Action Amir_BRB Ankita_Pdct Arsha…" at bounding box center [502, 231] width 732 height 133
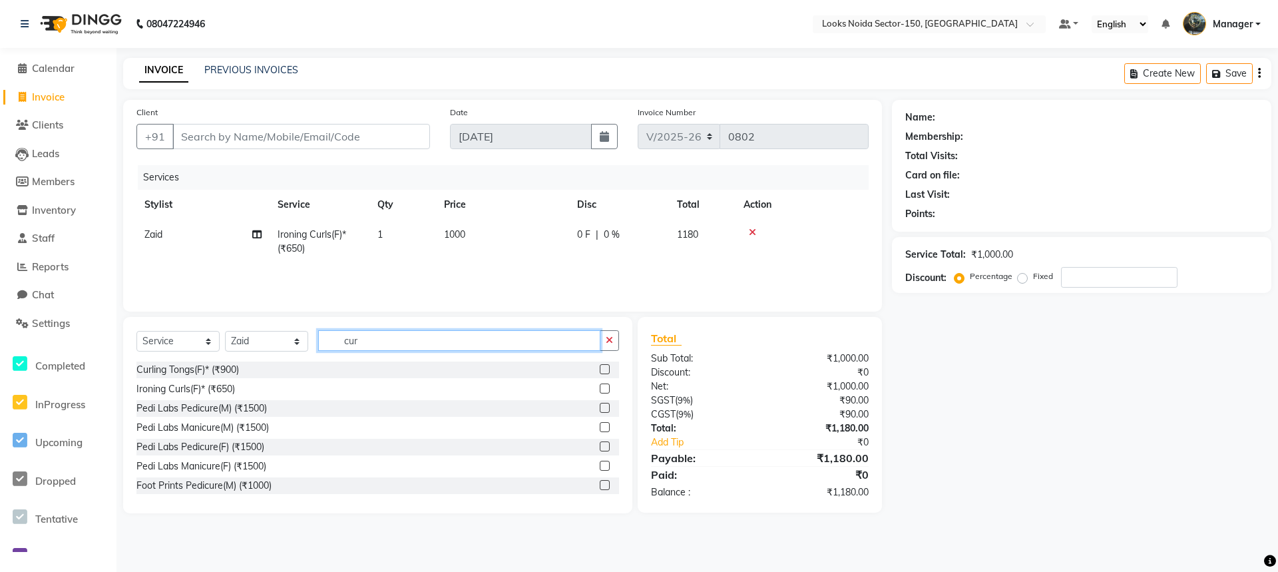
drag, startPoint x: 378, startPoint y: 339, endPoint x: 317, endPoint y: 356, distance: 62.8
click at [317, 356] on div "Select Service Product Membership Package Voucher Prepaid Gift Card Select Styl…" at bounding box center [377, 345] width 483 height 31
type input "was"
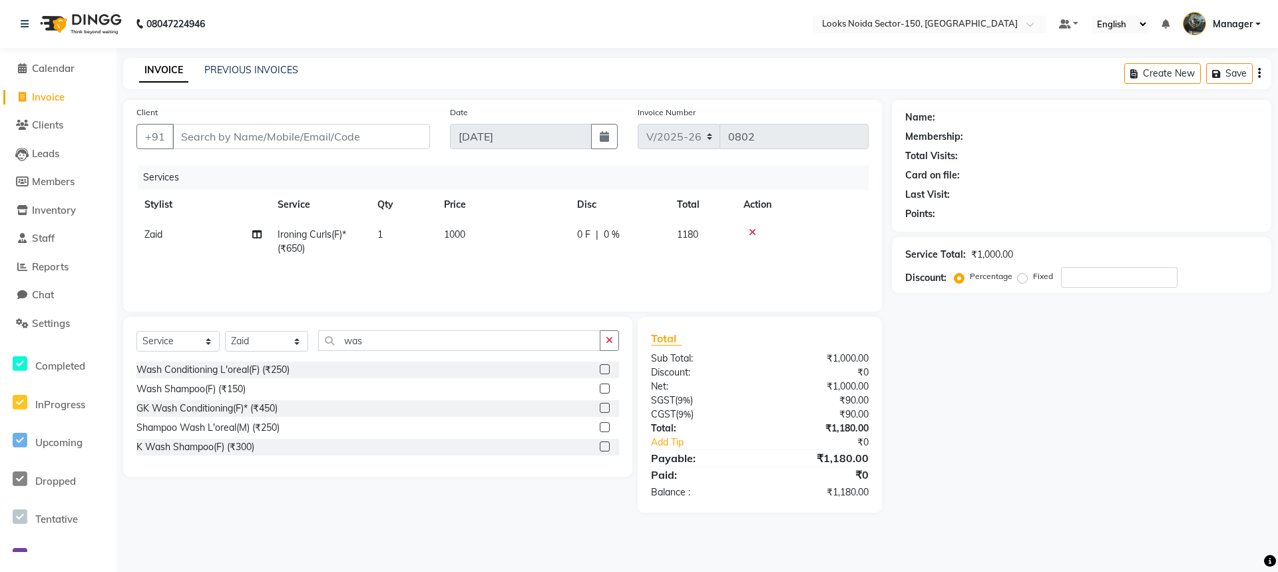
click at [602, 371] on label at bounding box center [605, 369] width 10 height 10
click at [602, 371] on input "checkbox" at bounding box center [604, 369] width 9 height 9
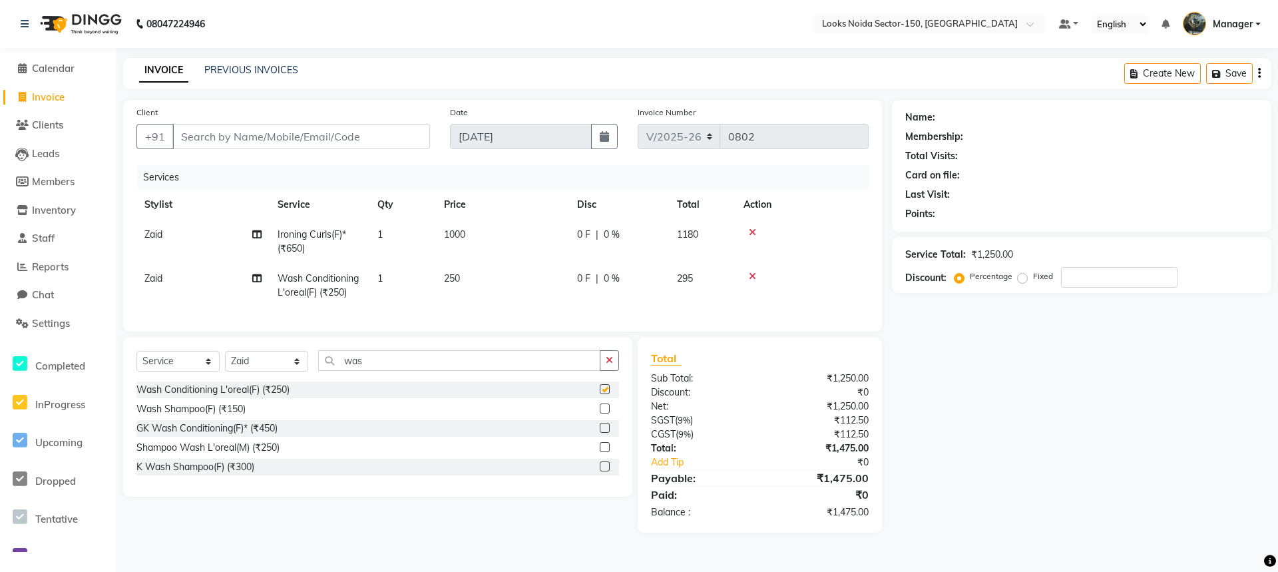
checkbox input "false"
drag, startPoint x: 453, startPoint y: 280, endPoint x: 492, endPoint y: 277, distance: 39.4
click at [459, 280] on span "250" at bounding box center [452, 278] width 16 height 12
select select "85536"
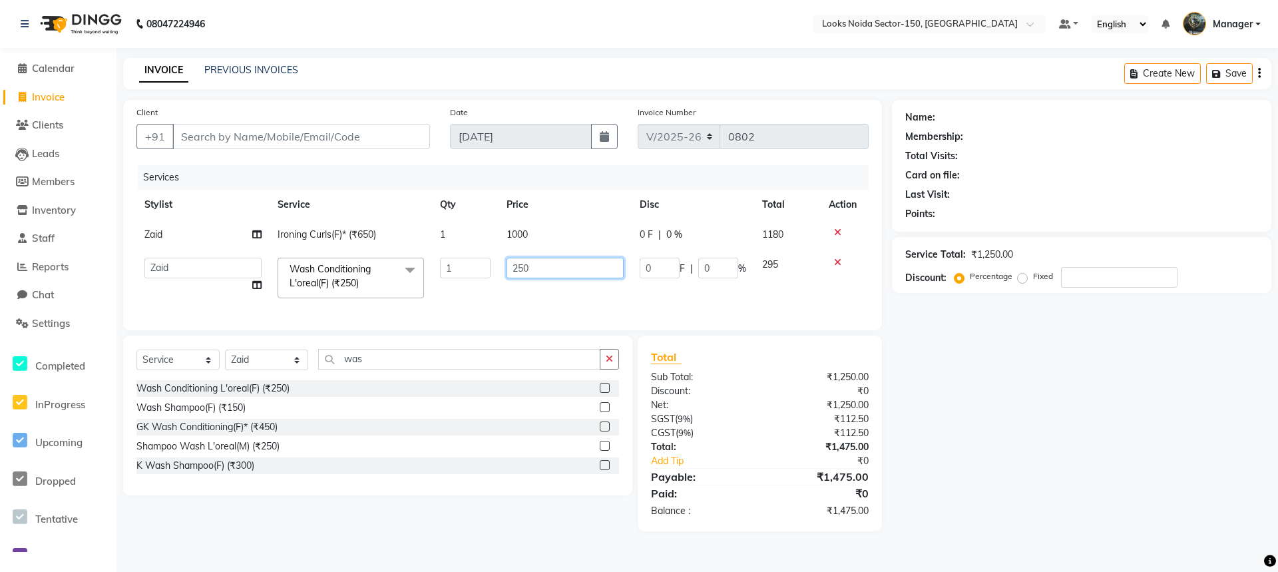
drag, startPoint x: 555, startPoint y: 272, endPoint x: 433, endPoint y: 279, distance: 122.6
click at [433, 279] on tr "Amir_BRB Ankita_Pdct Arshad Counter_Sales Deepa Farman_BRB Jawed Kaushal Manage…" at bounding box center [502, 278] width 732 height 57
type input "450"
click at [457, 309] on div "Services Stylist Service Qty Price Disc Total Action Zaid Ironing Curls(F)* (₹6…" at bounding box center [502, 241] width 732 height 152
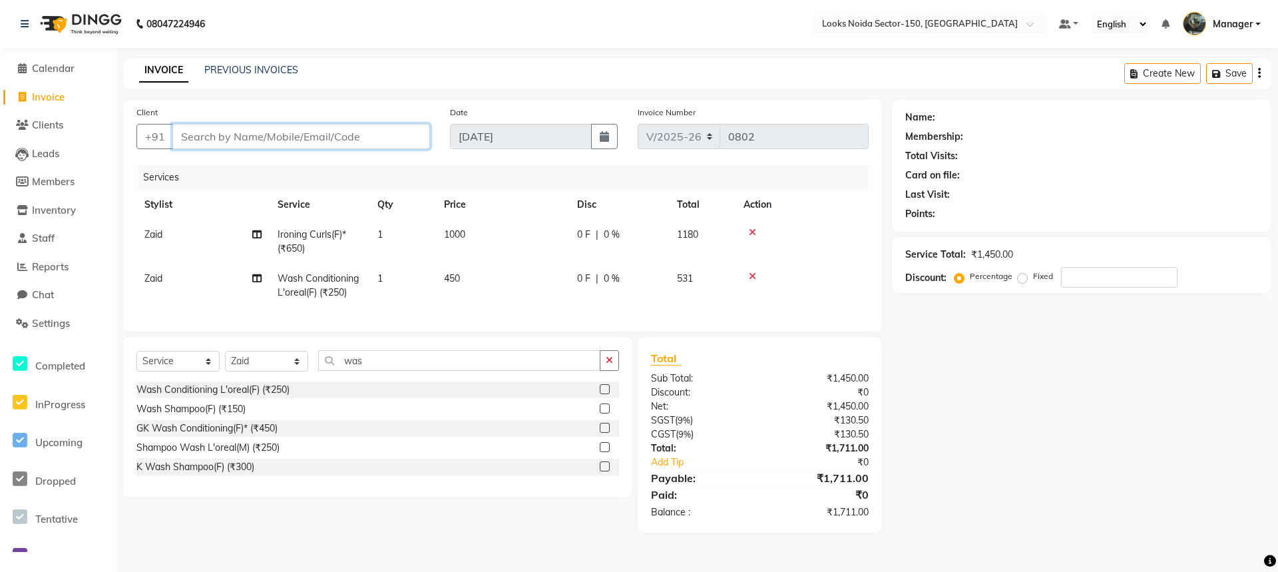
click at [363, 134] on input "Client" at bounding box center [301, 136] width 258 height 25
type input "9"
type input "0"
type input "9953407567"
click at [405, 130] on span "Add Client" at bounding box center [395, 136] width 53 height 13
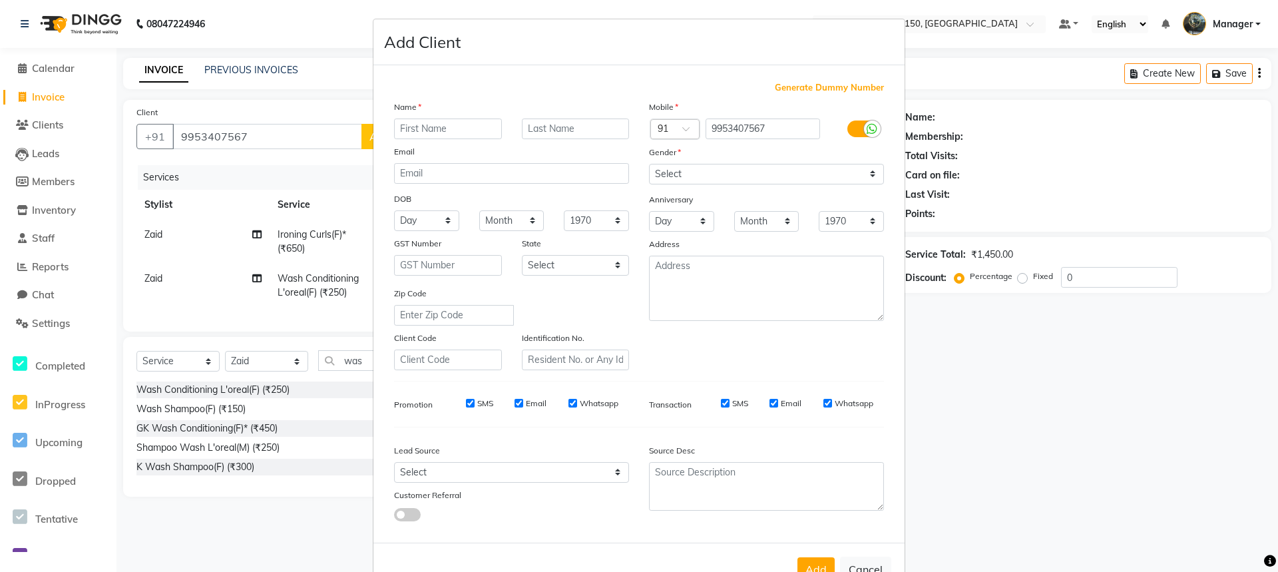
click at [456, 130] on input "text" at bounding box center [448, 128] width 108 height 21
type input "rashim"
click at [717, 173] on select "Select Male Female Other Prefer Not To Say" at bounding box center [766, 174] width 235 height 21
select select "female"
click at [649, 164] on select "Select Male Female Other Prefer Not To Say" at bounding box center [766, 174] width 235 height 21
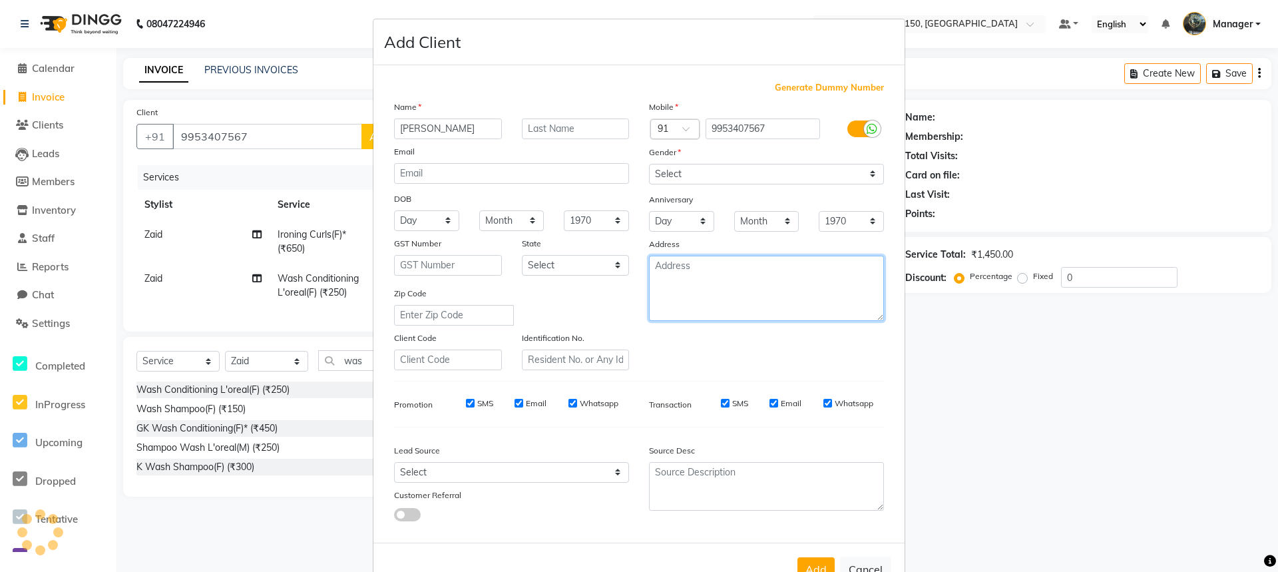
click at [743, 295] on textarea at bounding box center [766, 288] width 235 height 65
type textarea "looks 150"
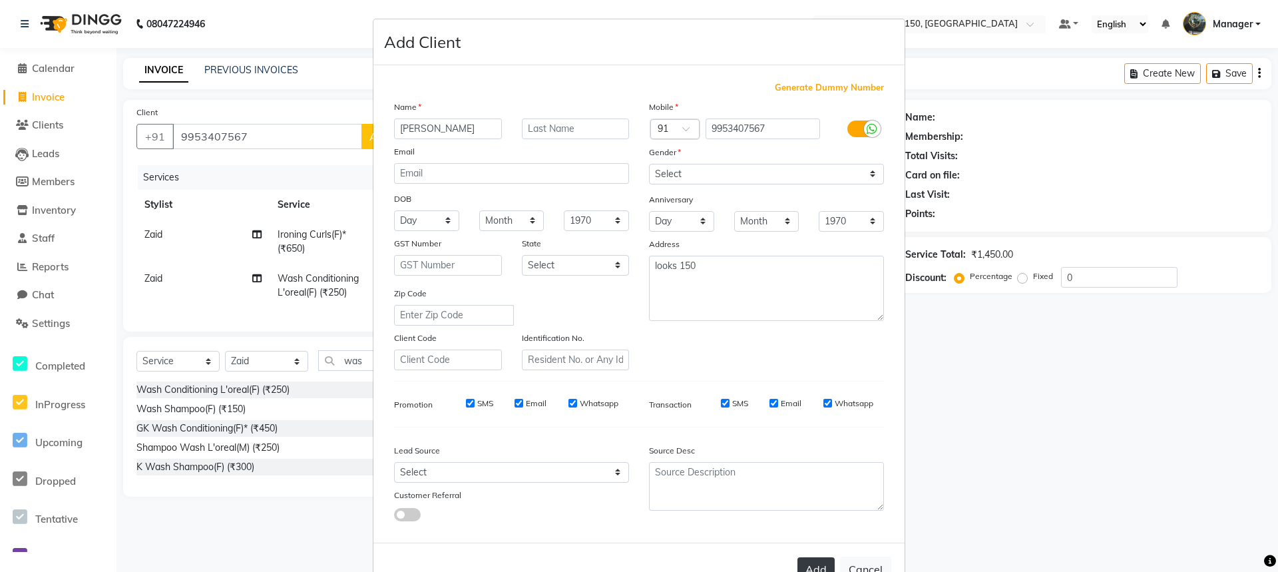
click at [805, 563] on button "Add" at bounding box center [815, 569] width 37 height 24
select select
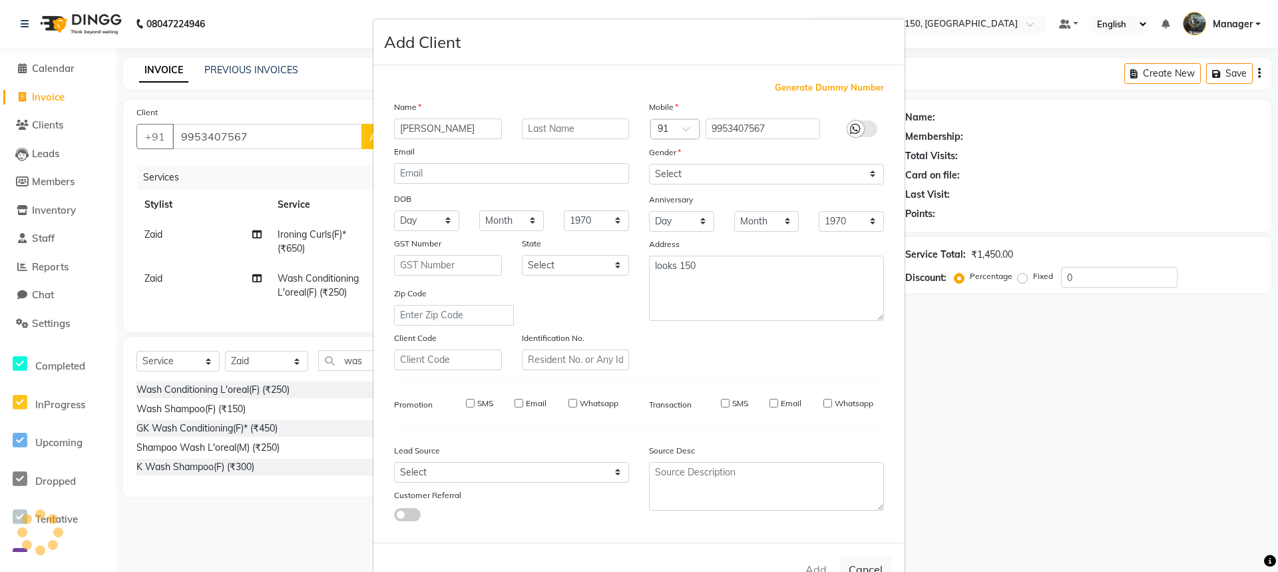
select select
checkbox input "false"
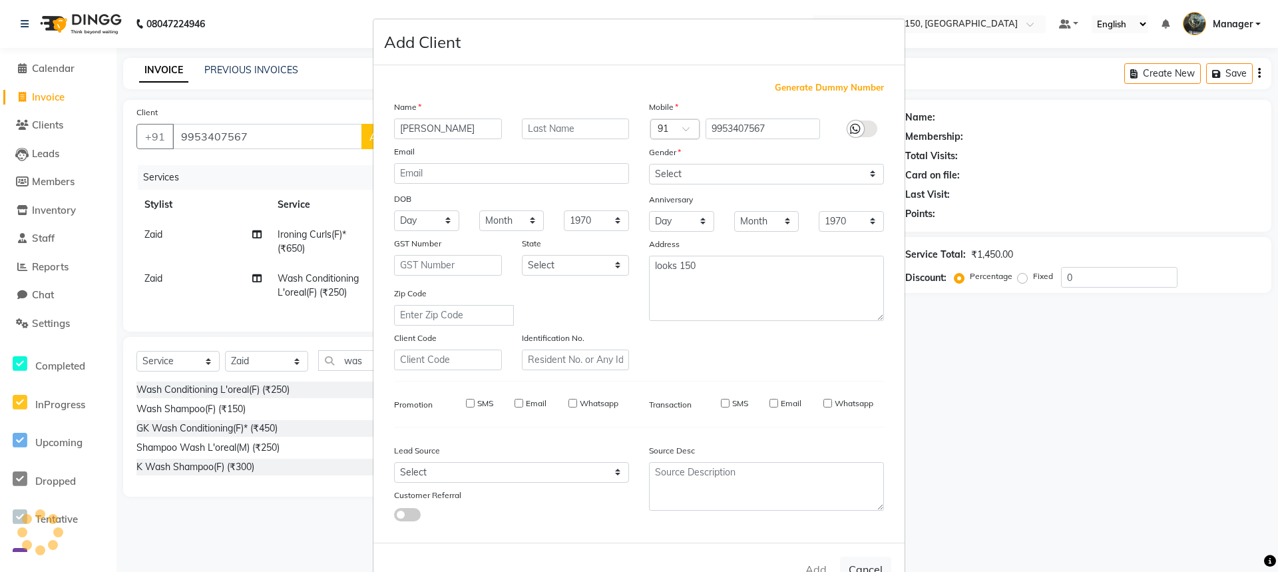
checkbox input "false"
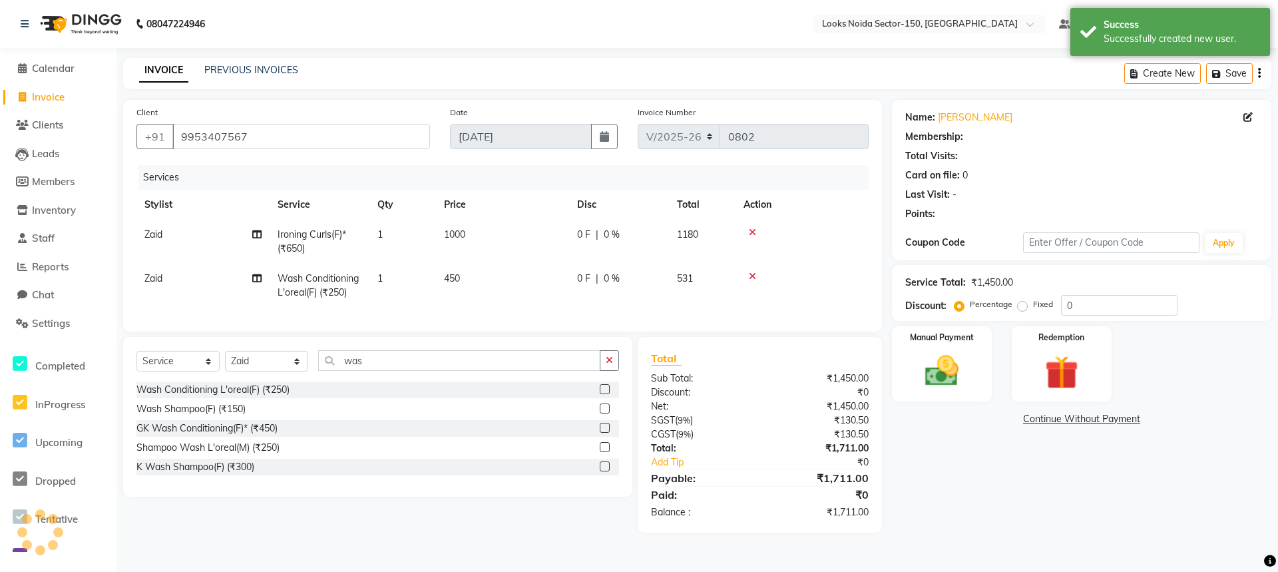
select select "1: Object"
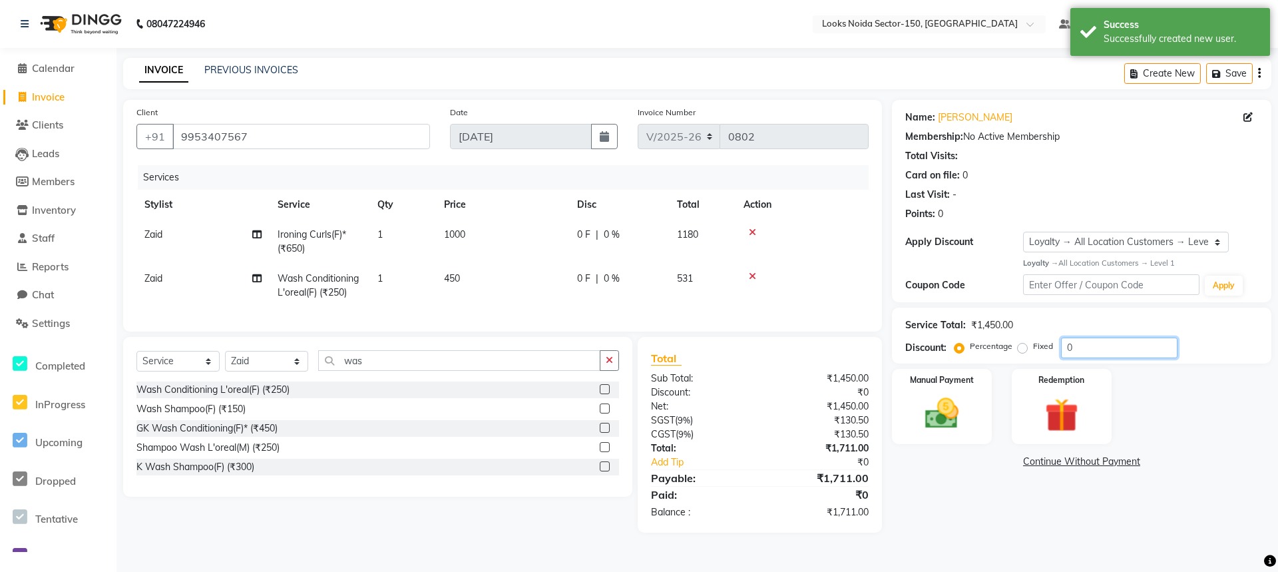
drag, startPoint x: 1062, startPoint y: 349, endPoint x: 930, endPoint y: 338, distance: 131.6
click at [941, 371] on div "Name: Rashim Membership: No Active Membership Total Visits: Card on file: 0 Las…" at bounding box center [1086, 316] width 389 height 433
type input "30"
click at [935, 411] on img at bounding box center [941, 413] width 57 height 41
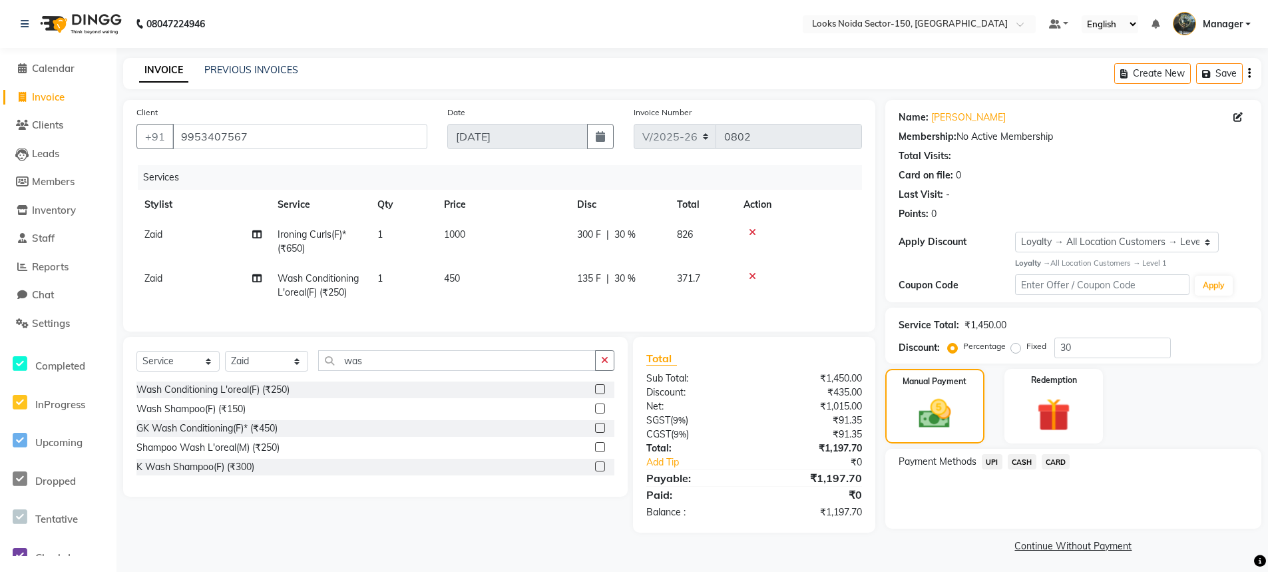
click at [993, 462] on span "UPI" at bounding box center [992, 461] width 21 height 15
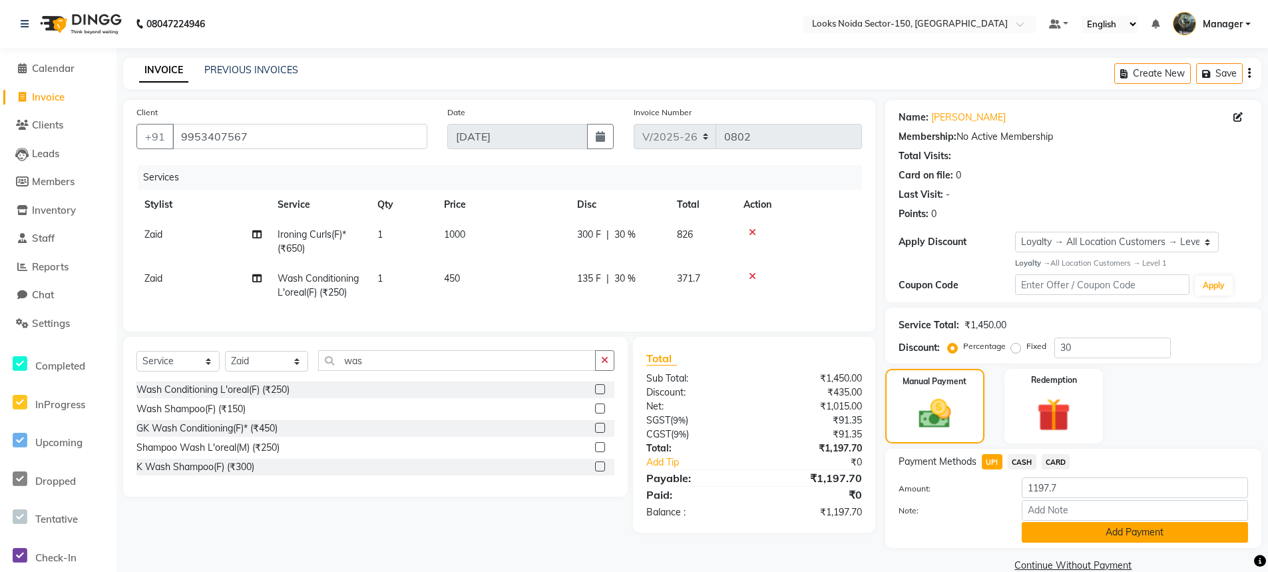
click at [1072, 536] on button "Add Payment" at bounding box center [1135, 532] width 226 height 21
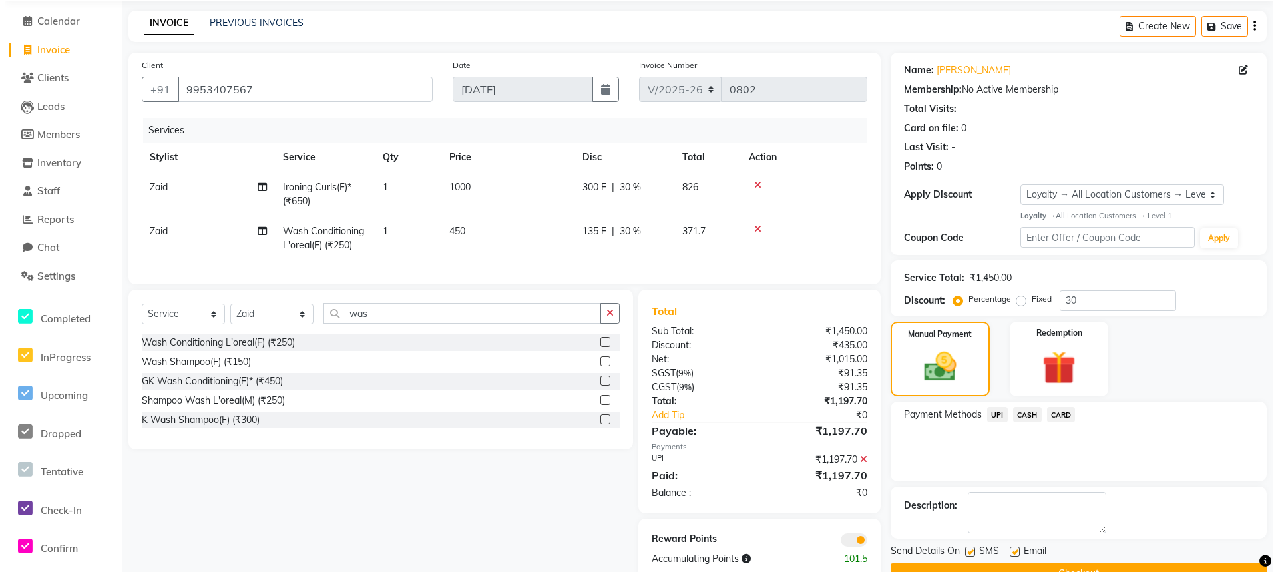
scroll to position [85, 0]
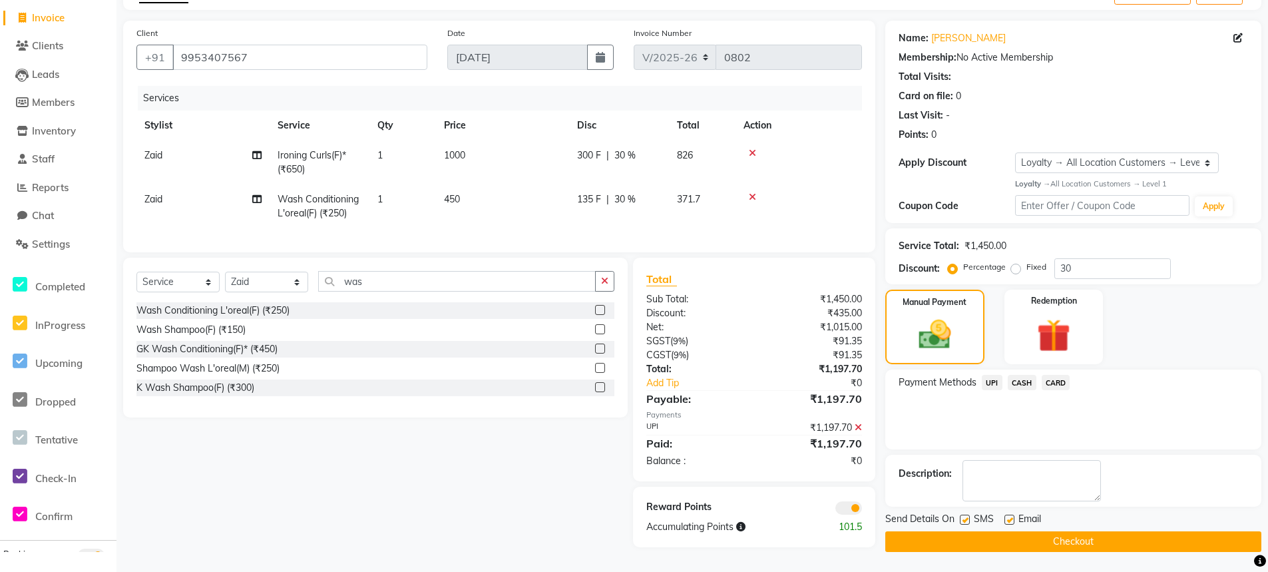
click at [852, 511] on span at bounding box center [848, 507] width 27 height 13
click at [862, 510] on input "checkbox" at bounding box center [862, 510] width 0 height 0
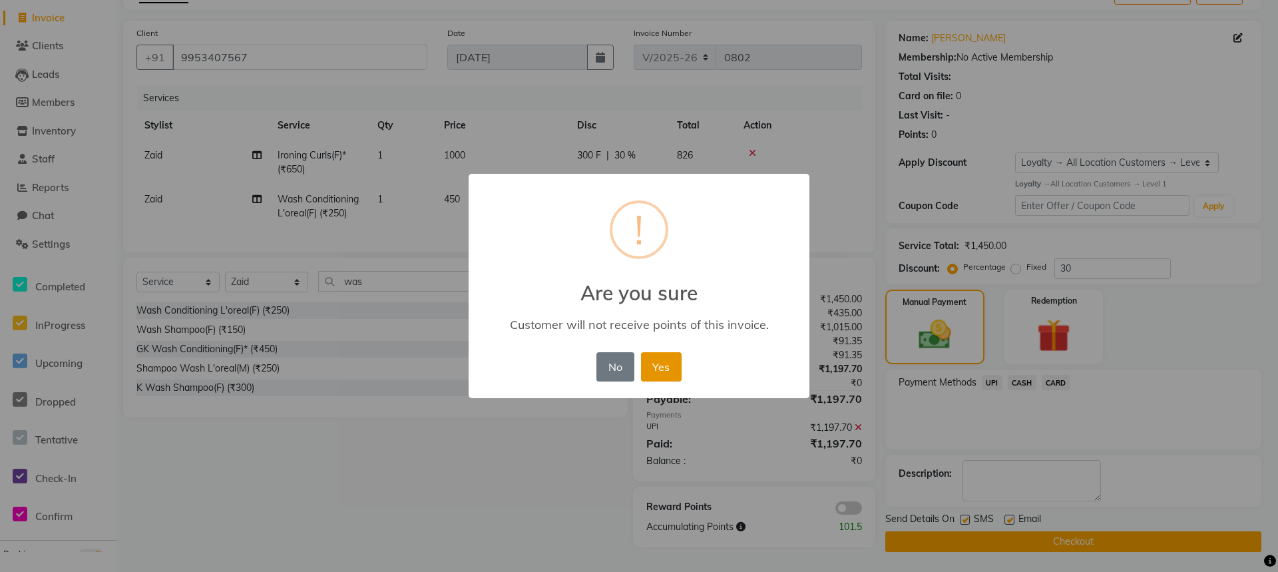
click at [674, 365] on button "Yes" at bounding box center [661, 366] width 41 height 29
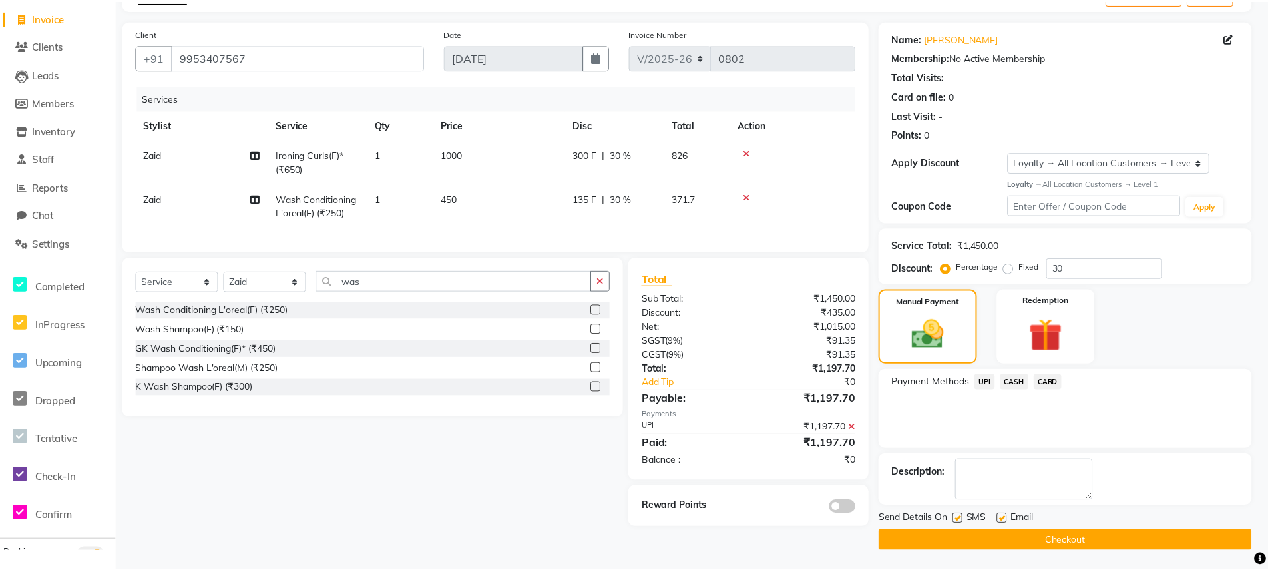
scroll to position [79, 0]
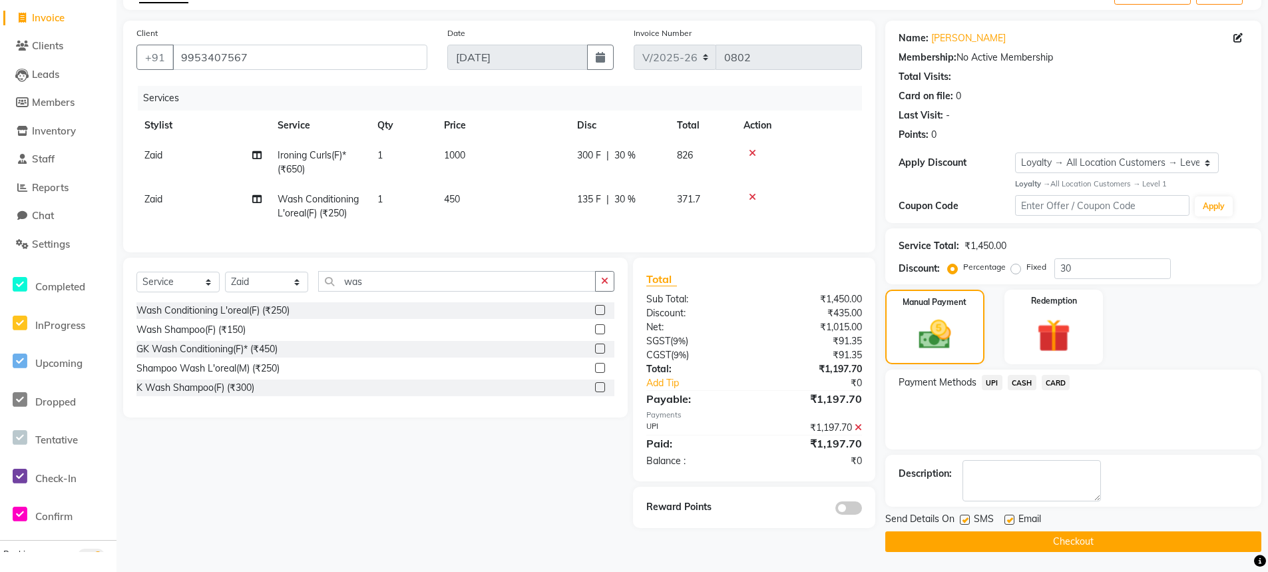
click at [964, 519] on label at bounding box center [965, 519] width 10 height 10
click at [964, 519] on input "checkbox" at bounding box center [964, 520] width 9 height 9
checkbox input "false"
click at [1008, 517] on label at bounding box center [1009, 519] width 10 height 10
click at [1008, 517] on input "checkbox" at bounding box center [1008, 520] width 9 height 9
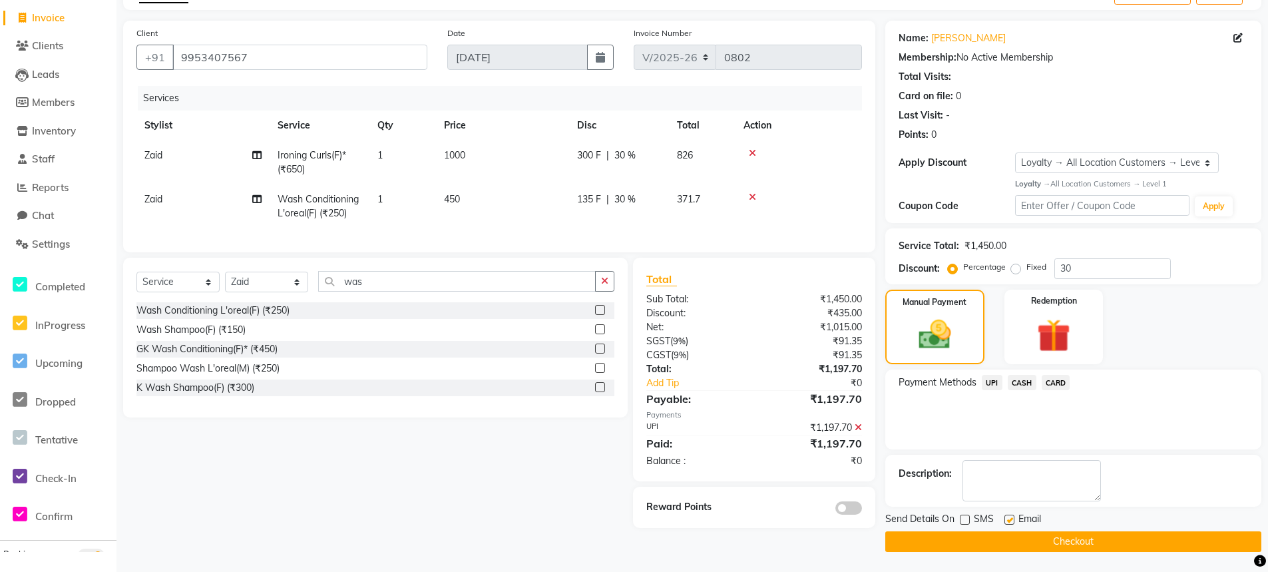
checkbox input "false"
click at [968, 522] on label at bounding box center [965, 519] width 10 height 10
click at [968, 522] on input "checkbox" at bounding box center [964, 520] width 9 height 9
checkbox input "true"
click at [1111, 534] on button "Checkout" at bounding box center [1073, 541] width 376 height 21
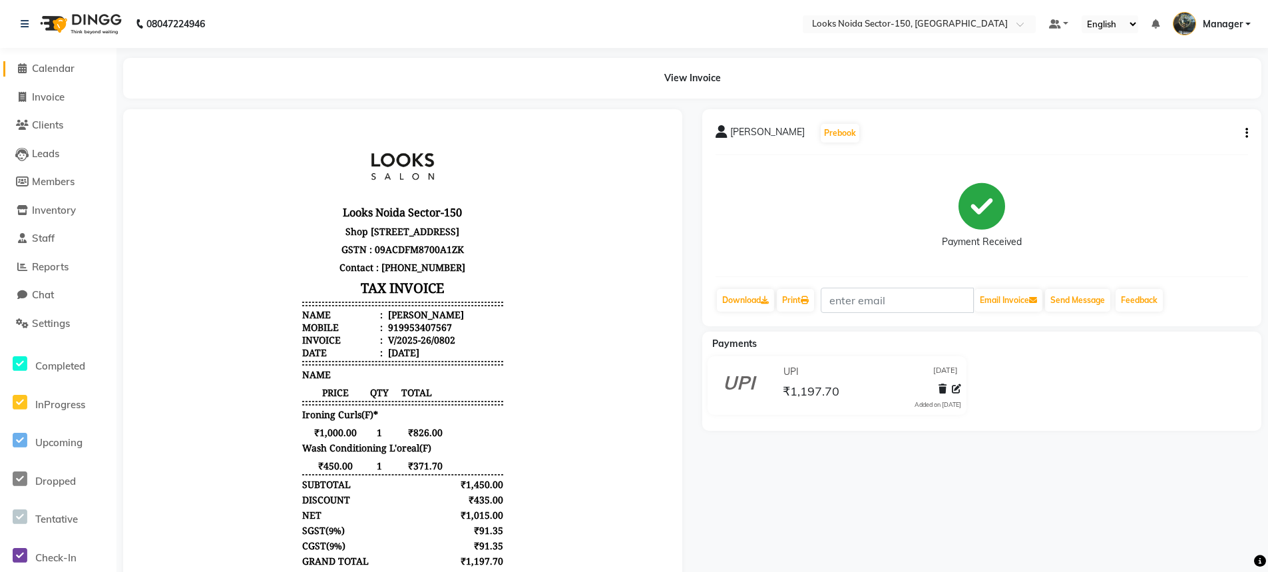
click at [57, 65] on span "Calendar" at bounding box center [53, 68] width 43 height 13
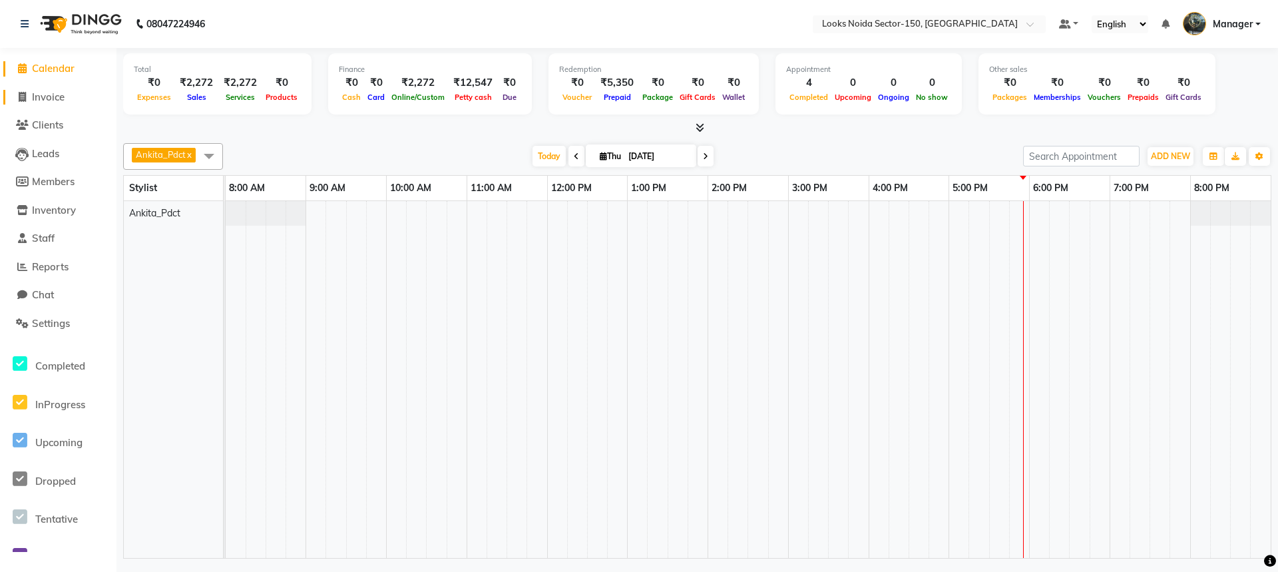
click at [59, 96] on span "Invoice" at bounding box center [48, 97] width 33 height 13
select select "8587"
select select "service"
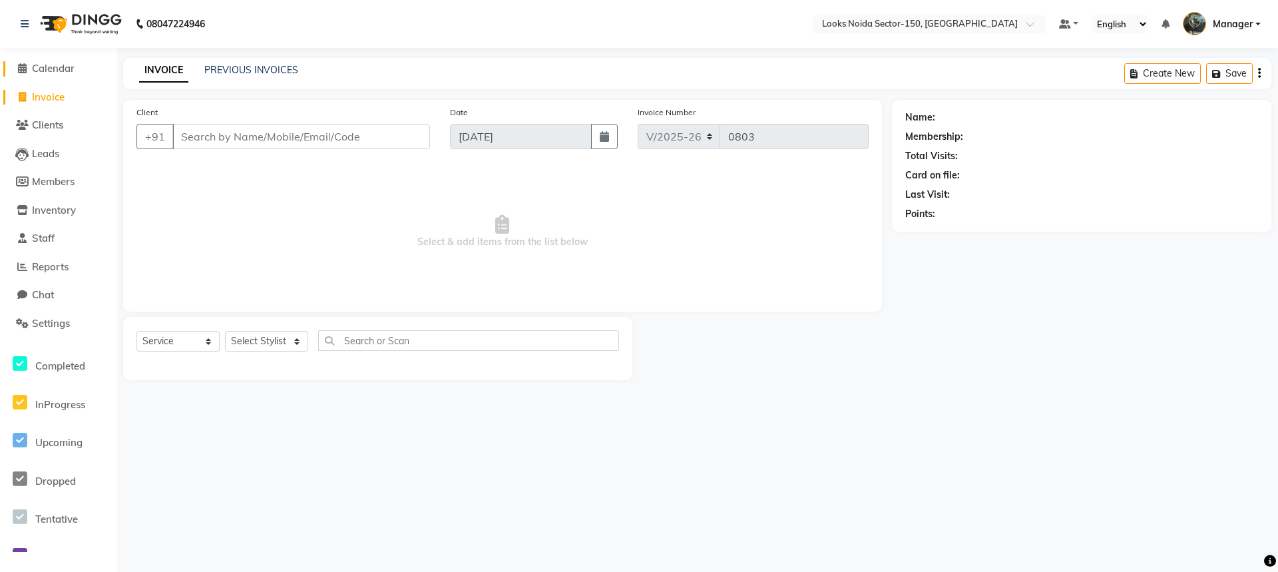
click at [54, 72] on span "Calendar" at bounding box center [53, 68] width 43 height 13
